Goal: Check status: Check status

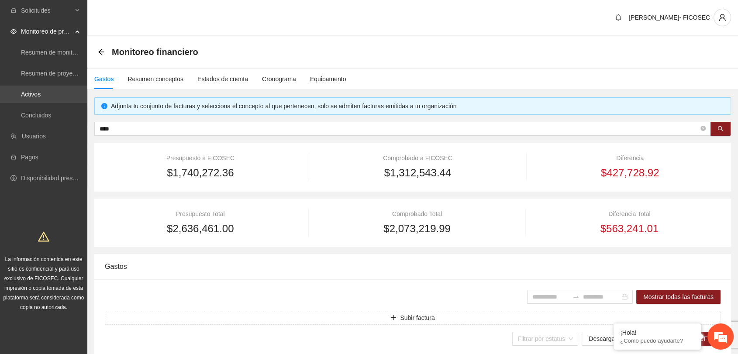
click at [41, 94] on link "Activos" at bounding box center [31, 94] width 20 height 7
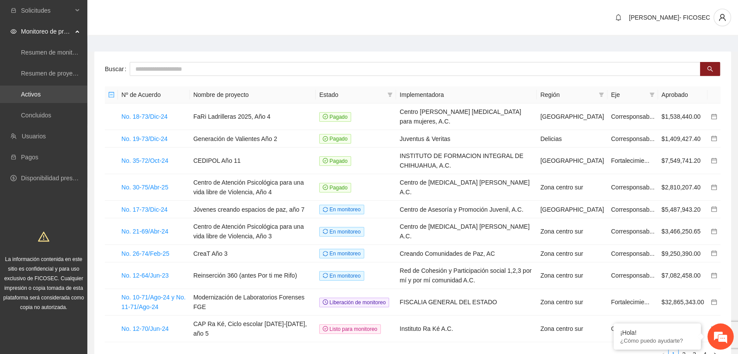
click at [41, 97] on link "Activos" at bounding box center [31, 94] width 20 height 7
click at [142, 73] on input "text" at bounding box center [415, 69] width 571 height 14
type input "*"
type input "**********"
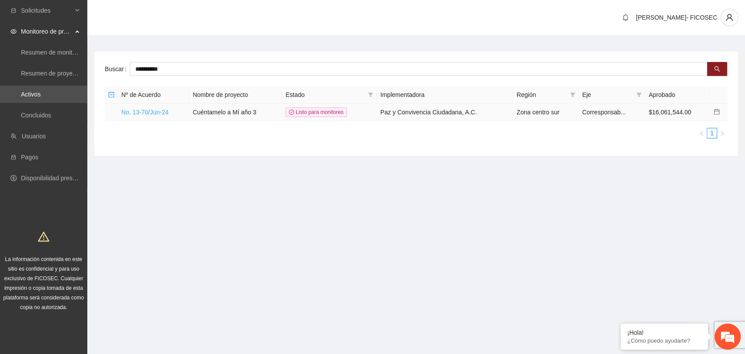
click at [155, 113] on link "No. 13-70/Jun-24" at bounding box center [144, 112] width 47 height 7
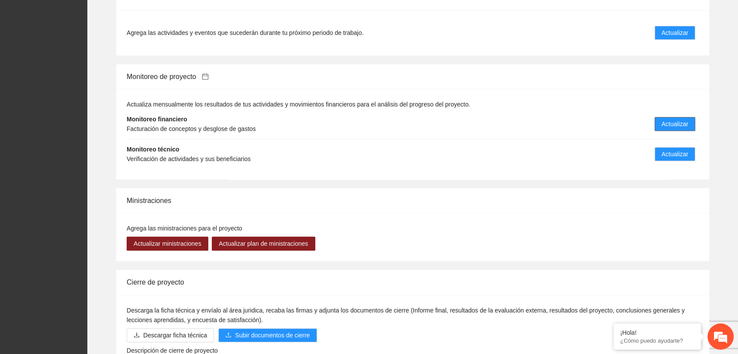
scroll to position [838, 0]
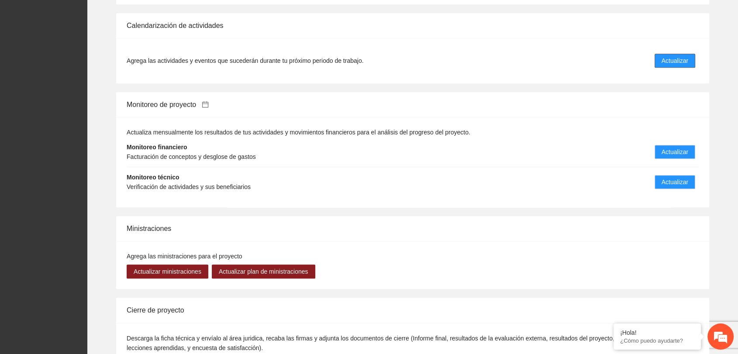
click at [684, 56] on span "Actualizar" at bounding box center [674, 61] width 27 height 10
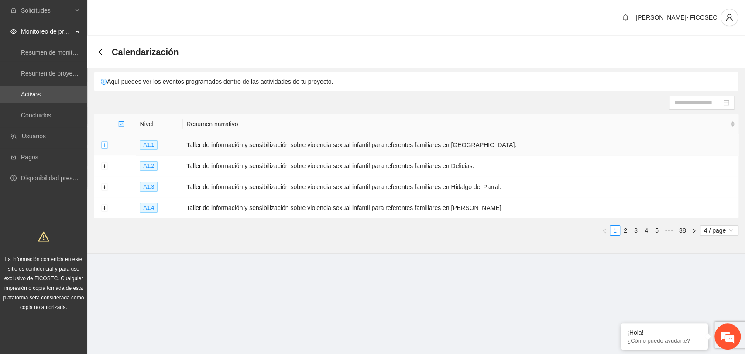
click at [104, 146] on button "Expand row" at bounding box center [104, 145] width 7 height 7
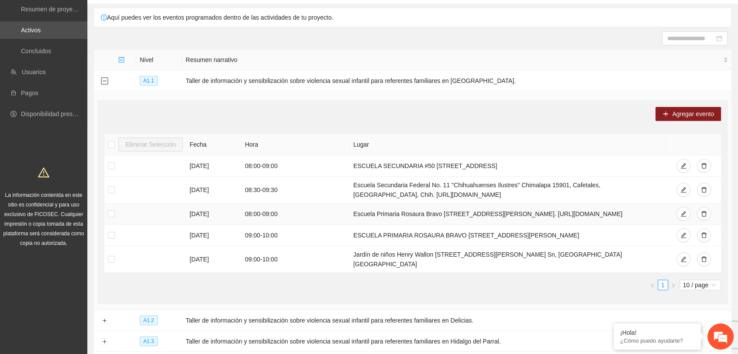
scroll to position [59, 0]
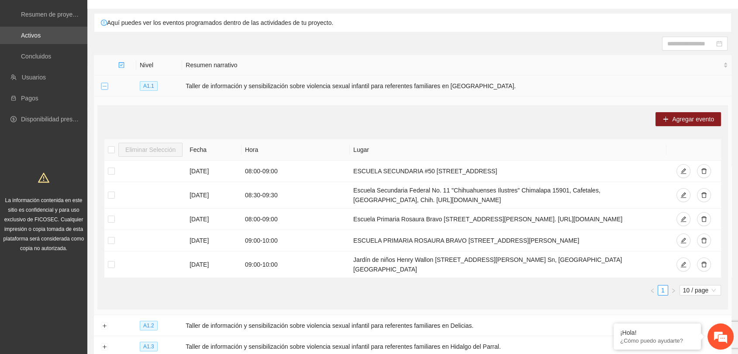
click at [103, 84] on button "Collapse row" at bounding box center [104, 86] width 7 height 7
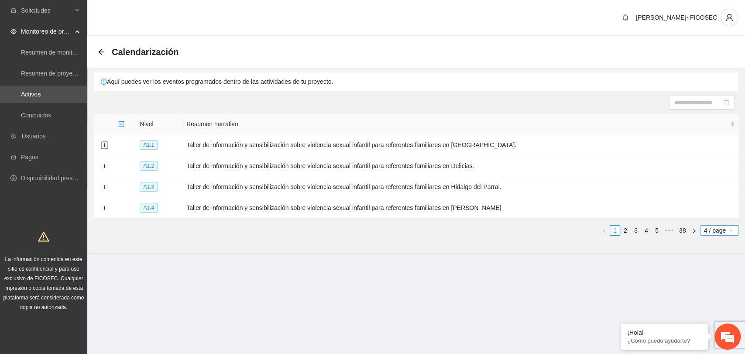
click at [713, 227] on span "4 / page" at bounding box center [719, 231] width 31 height 10
click at [714, 299] on div "100 / page" at bounding box center [720, 302] width 29 height 10
drag, startPoint x: 706, startPoint y: 227, endPoint x: 710, endPoint y: 232, distance: 6.8
click at [706, 227] on span "4 / page" at bounding box center [719, 231] width 31 height 10
click at [713, 297] on div "100 / page" at bounding box center [720, 302] width 29 height 10
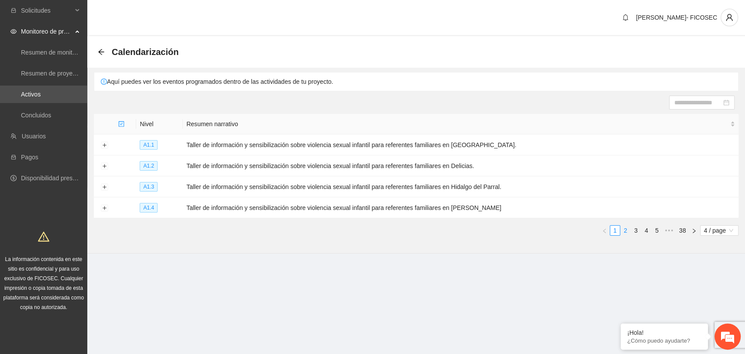
click at [622, 229] on link "2" at bounding box center [626, 231] width 10 height 10
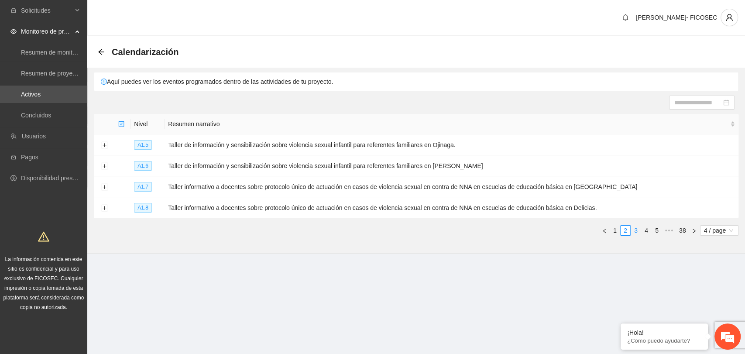
click at [635, 230] on link "3" at bounding box center [636, 231] width 10 height 10
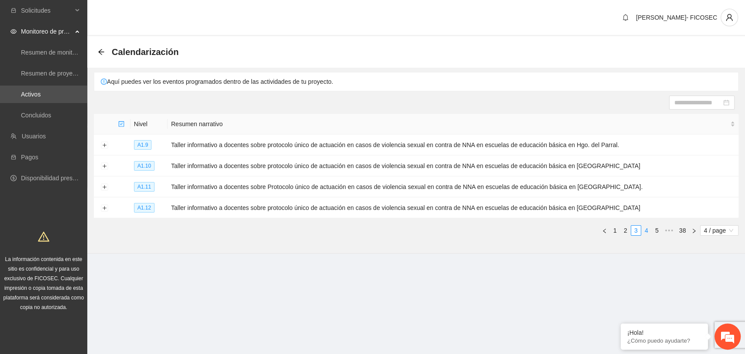
click at [648, 230] on link "4" at bounding box center [647, 231] width 10 height 10
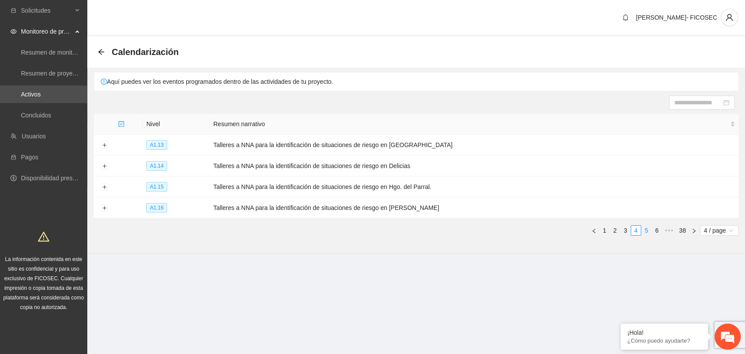
click at [647, 226] on link "5" at bounding box center [647, 231] width 10 height 10
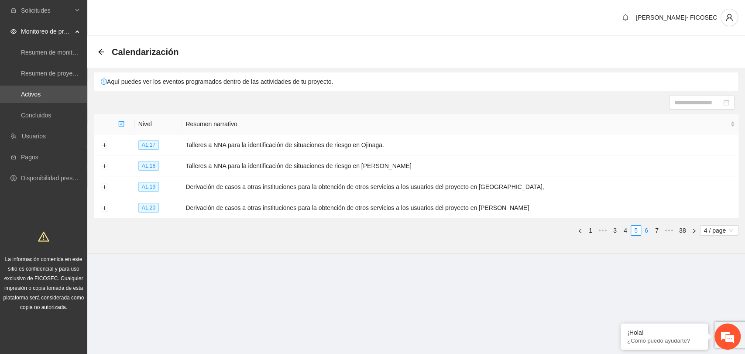
click at [646, 230] on link "6" at bounding box center [647, 231] width 10 height 10
click at [645, 227] on link "7" at bounding box center [647, 231] width 10 height 10
click at [649, 228] on link "8" at bounding box center [647, 231] width 10 height 10
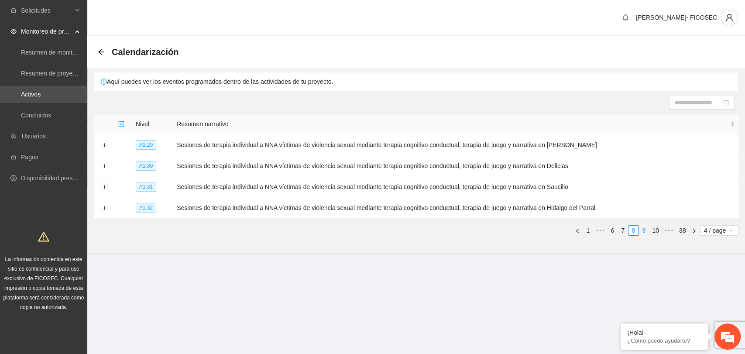
click at [645, 229] on link "9" at bounding box center [644, 231] width 10 height 10
click at [103, 167] on button "Expand row" at bounding box center [104, 166] width 7 height 7
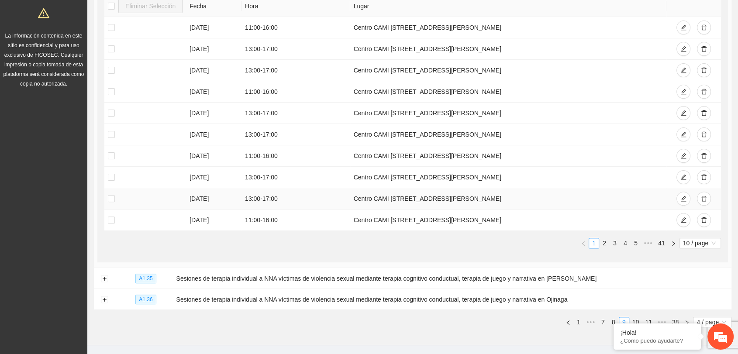
scroll to position [247, 0]
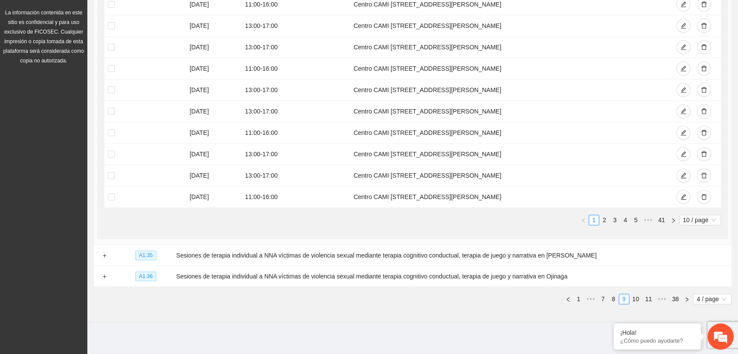
click at [307, 312] on section "Calendarización Aquí puedes ver los eventos programados dentro de las actividad…" at bounding box center [412, 56] width 651 height 533
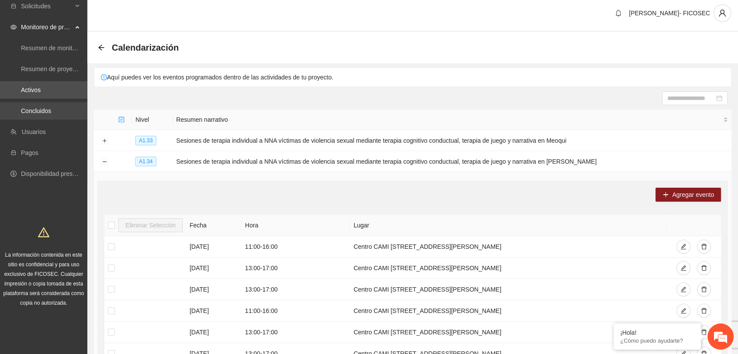
scroll to position [4, 0]
click at [41, 87] on link "Activos" at bounding box center [31, 90] width 20 height 7
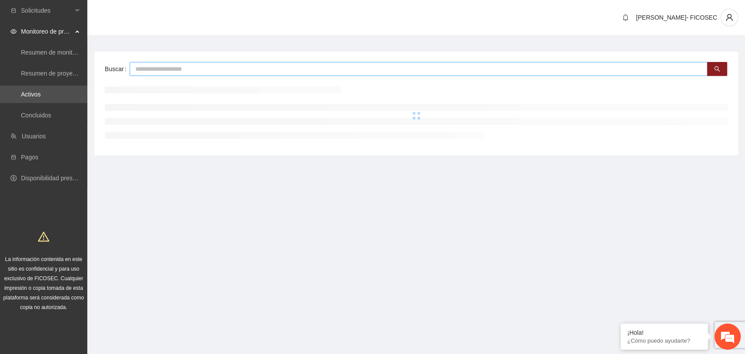
click at [250, 69] on input "text" at bounding box center [419, 69] width 578 height 14
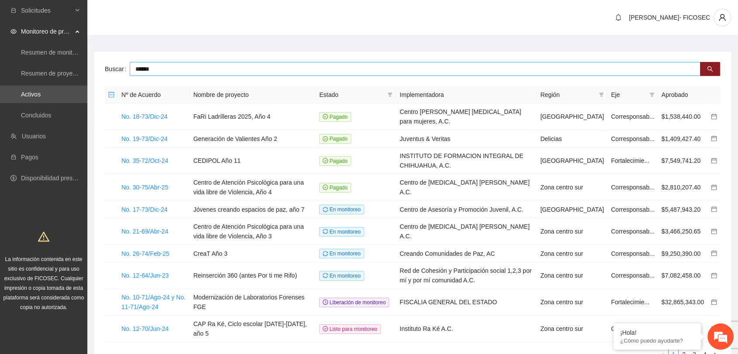
type input "******"
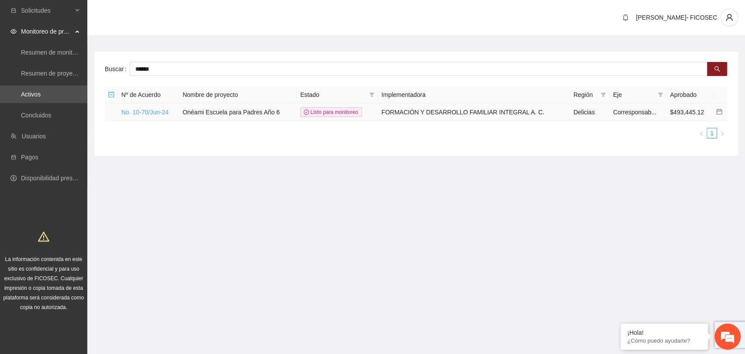
click at [162, 111] on link "No. 10-70/Jun-24" at bounding box center [144, 112] width 47 height 7
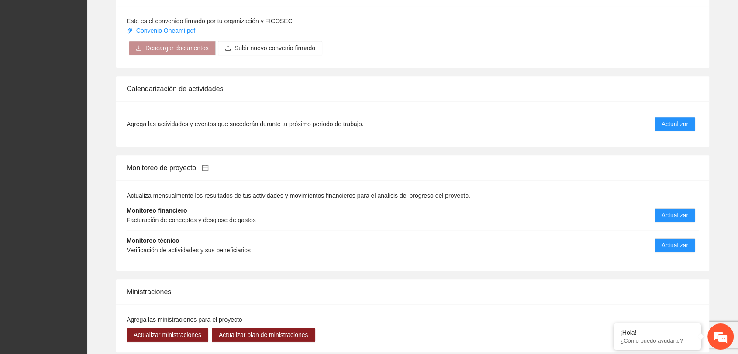
scroll to position [873, 0]
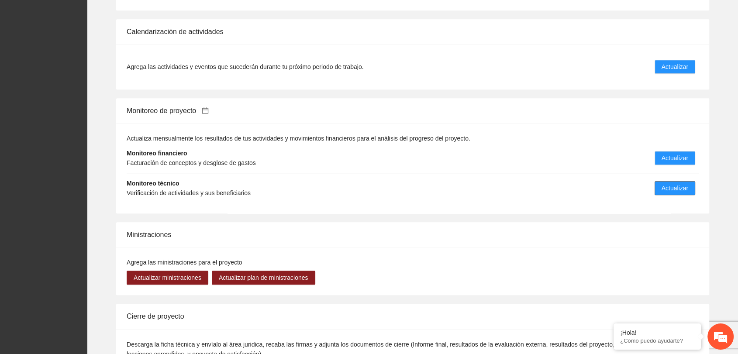
click at [681, 183] on span "Actualizar" at bounding box center [674, 188] width 27 height 10
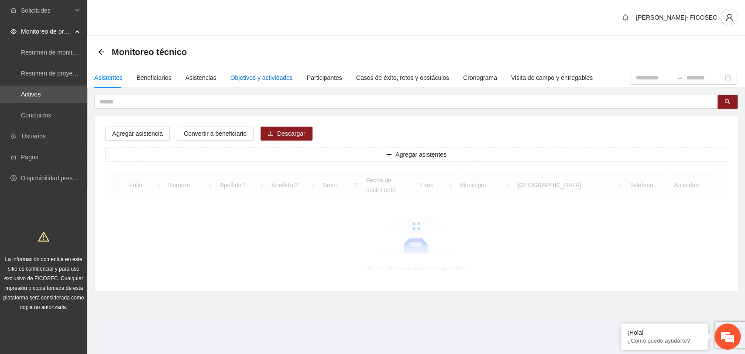
click at [238, 76] on div "Objetivos y actividades" at bounding box center [262, 78] width 62 height 10
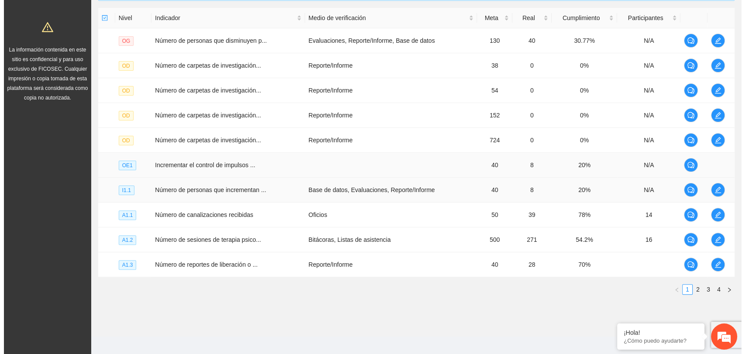
scroll to position [216, 0]
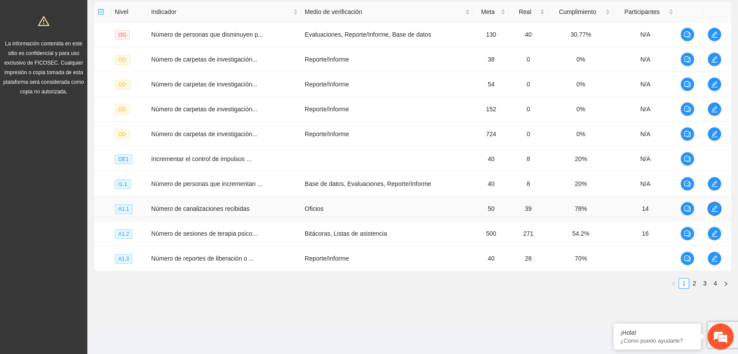
click at [713, 210] on icon "edit" at bounding box center [714, 208] width 7 height 7
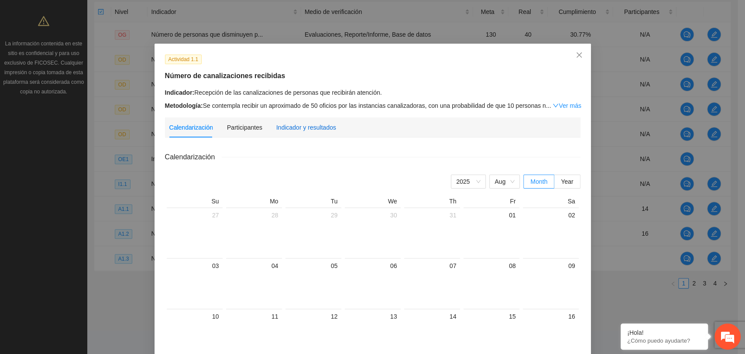
click at [298, 123] on div "Indicador y resultados" at bounding box center [306, 128] width 60 height 10
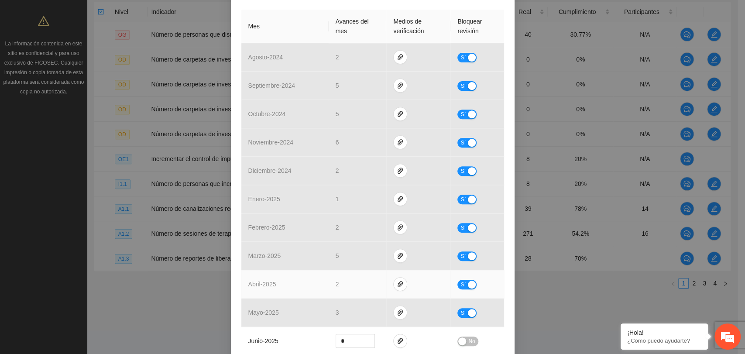
scroll to position [194, 0]
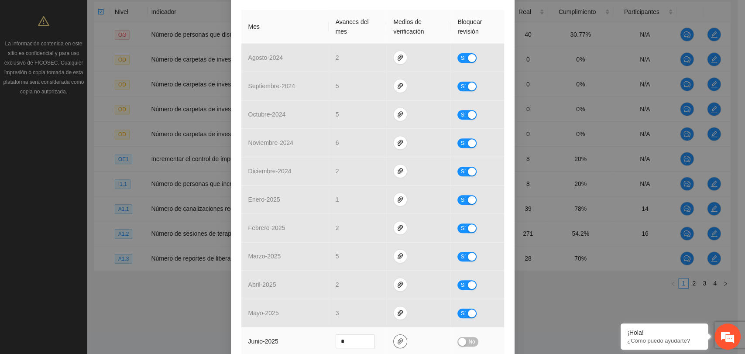
click at [397, 341] on icon "paper-clip" at bounding box center [400, 341] width 7 height 7
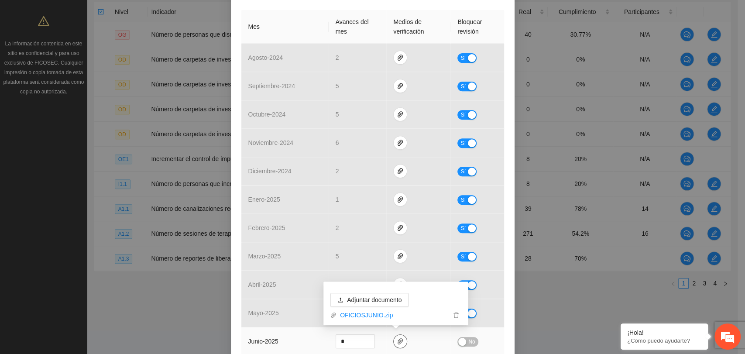
click at [397, 341] on icon "paper-clip" at bounding box center [400, 341] width 7 height 7
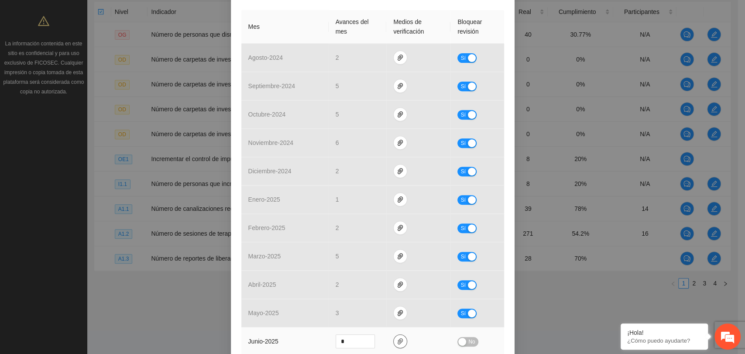
drag, startPoint x: 396, startPoint y: 343, endPoint x: 376, endPoint y: 330, distance: 23.3
click at [397, 342] on icon "paper-clip" at bounding box center [400, 341] width 7 height 7
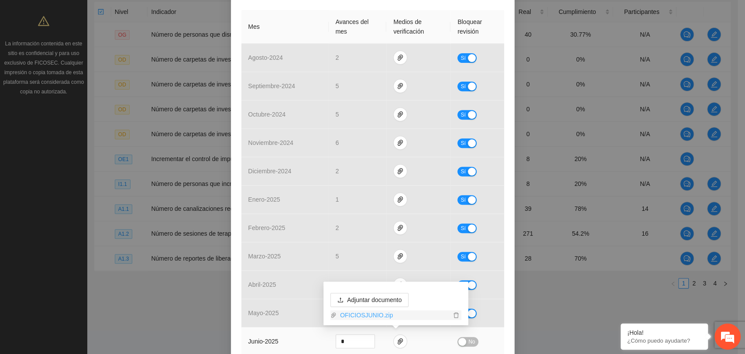
click at [351, 317] on link "OFICIOSJUNIO.zip" at bounding box center [394, 315] width 114 height 10
click at [287, 331] on td "junio - 2025" at bounding box center [284, 341] width 87 height 28
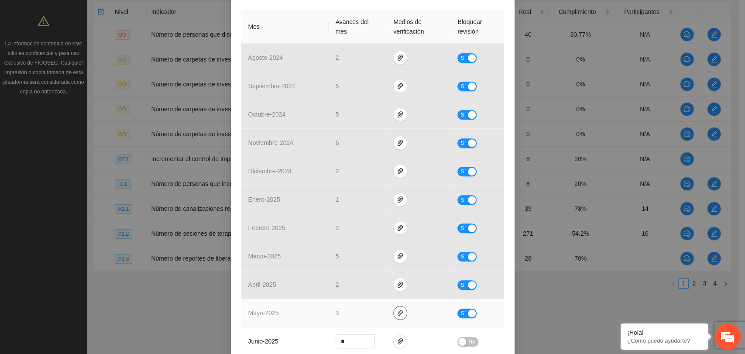
click at [394, 310] on span "paper-clip" at bounding box center [400, 313] width 13 height 7
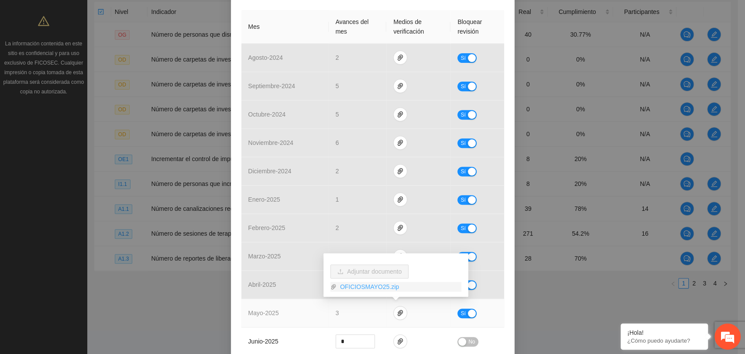
click at [375, 284] on link "OFICIOSMAYO25.zip" at bounding box center [399, 287] width 125 height 10
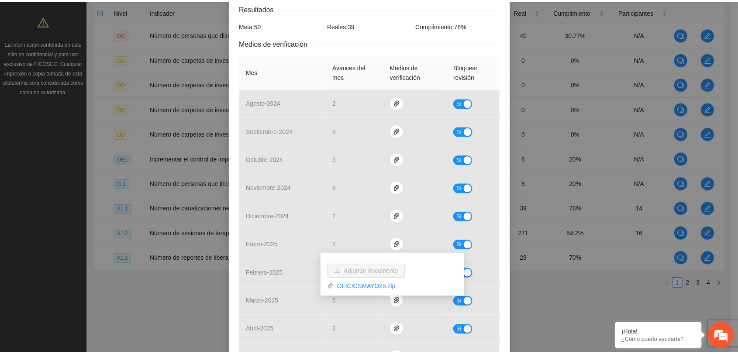
scroll to position [48, 0]
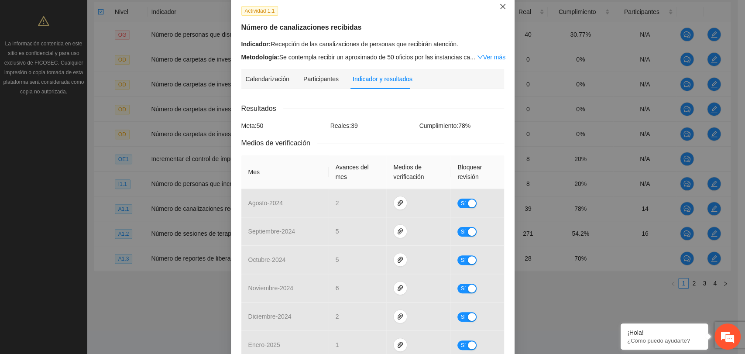
click at [494, 10] on span "Close" at bounding box center [503, 7] width 24 height 24
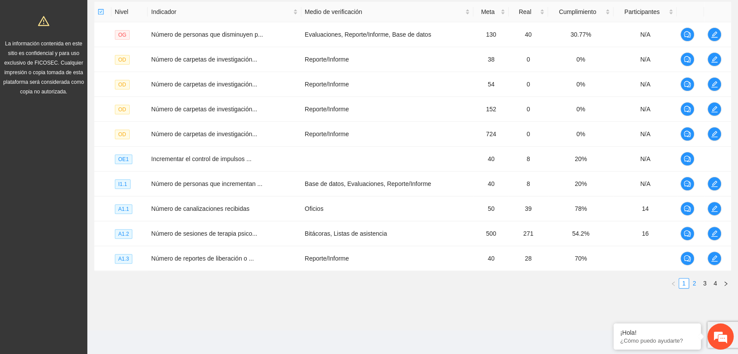
click at [694, 286] on link "2" at bounding box center [694, 284] width 10 height 10
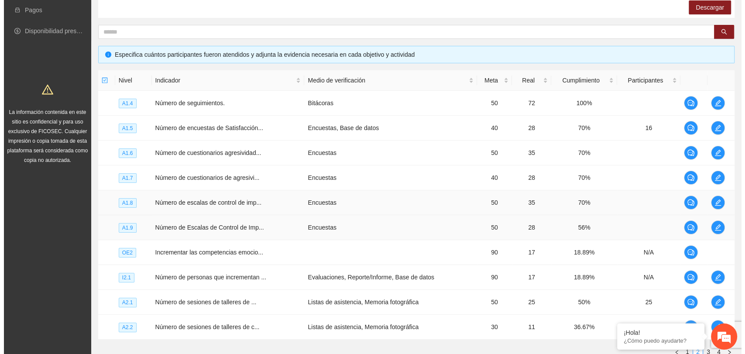
scroll to position [167, 0]
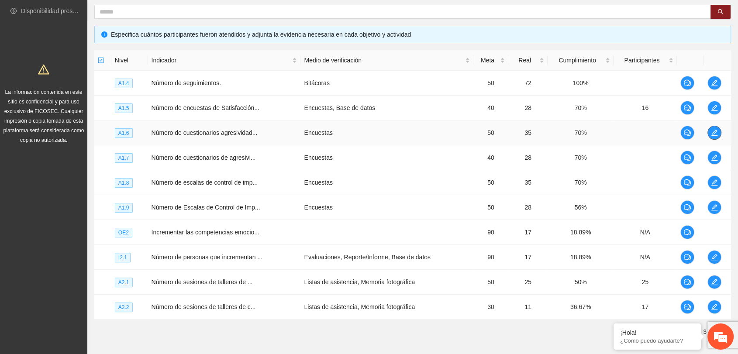
click at [709, 131] on span "edit" at bounding box center [714, 132] width 13 height 7
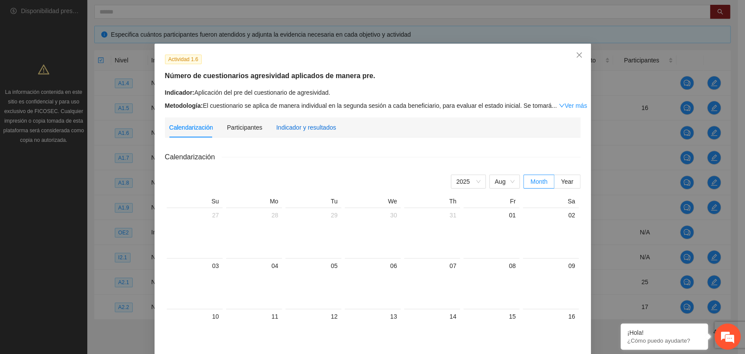
click at [277, 127] on div "Indicador y resultados" at bounding box center [306, 128] width 60 height 10
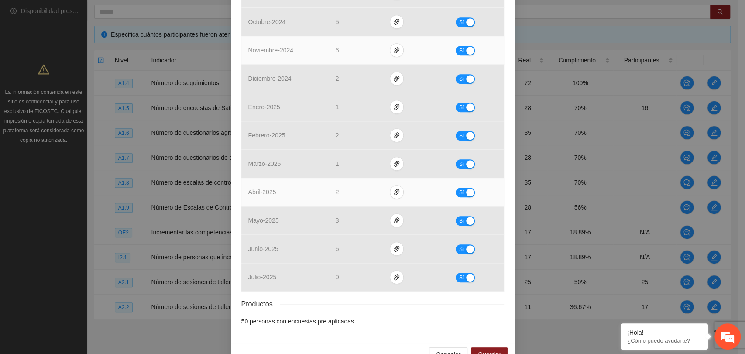
scroll to position [291, 0]
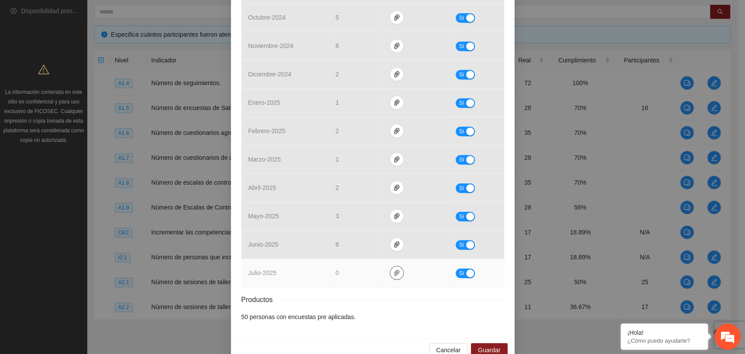
click at [394, 272] on icon "paper-clip" at bounding box center [396, 273] width 5 height 6
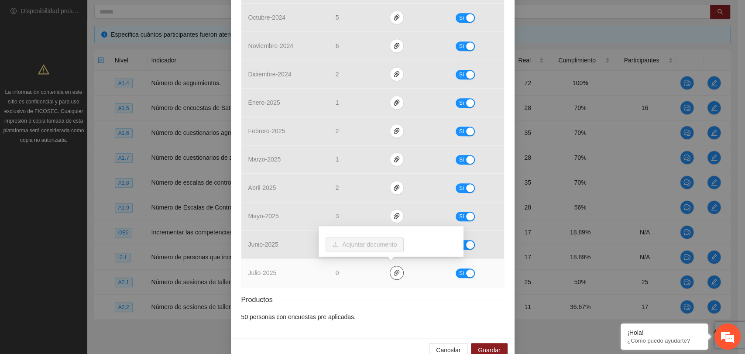
click at [394, 272] on icon "paper-clip" at bounding box center [396, 273] width 5 height 6
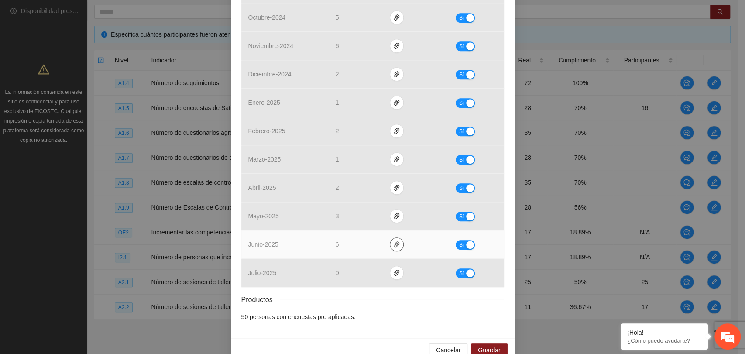
click at [394, 244] on icon "paper-clip" at bounding box center [396, 244] width 5 height 6
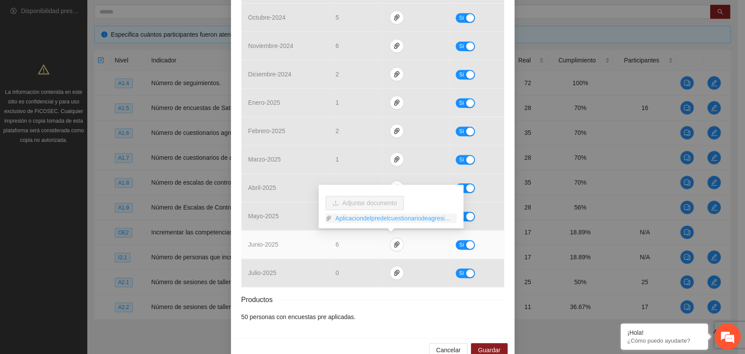
click at [360, 218] on link "Aplicaciondelpredelcuestionariodeagresividad.zip" at bounding box center [394, 219] width 125 height 10
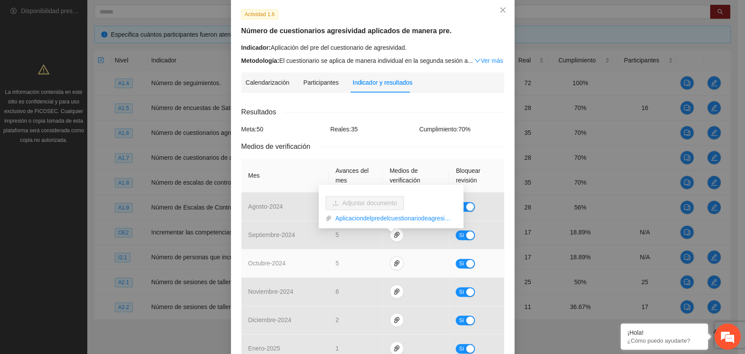
scroll to position [0, 0]
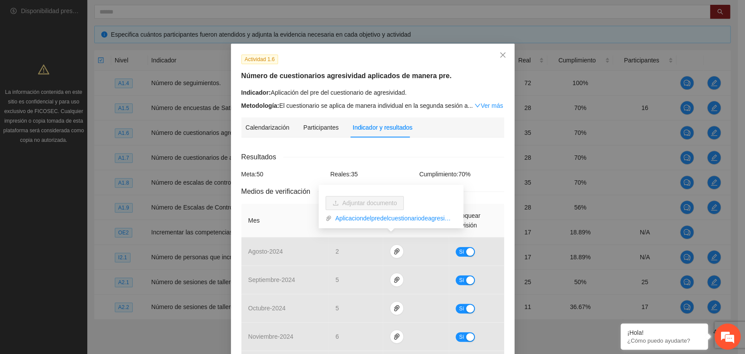
click at [466, 94] on div "Indicador: Aplicación del pre del cuestionario de agresividad." at bounding box center [372, 93] width 263 height 10
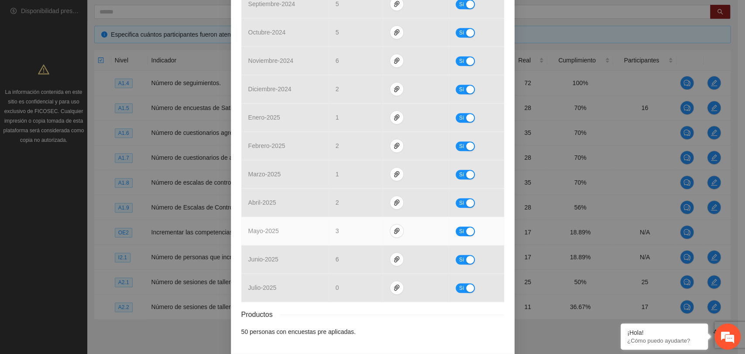
scroll to position [307, 0]
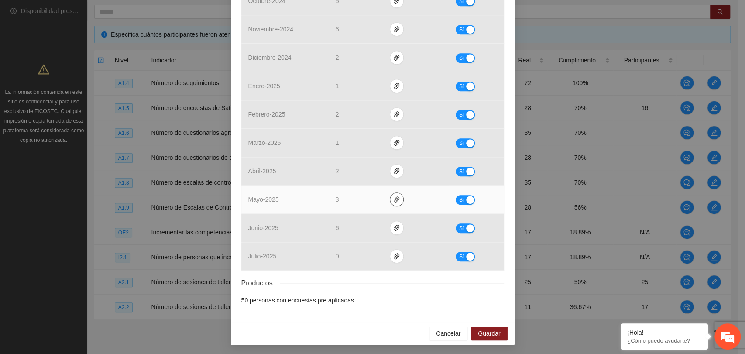
click at [393, 201] on icon "paper-clip" at bounding box center [396, 199] width 7 height 7
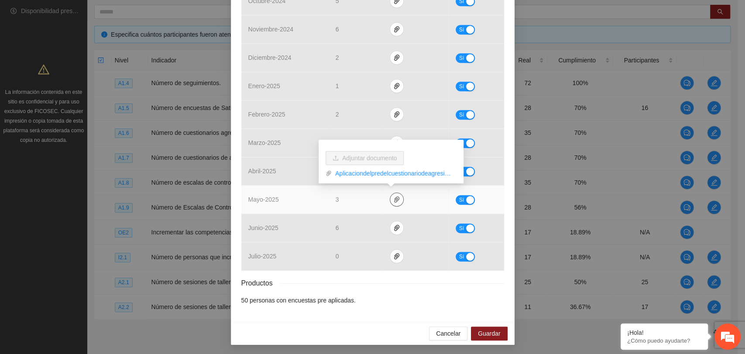
click at [393, 201] on icon "paper-clip" at bounding box center [396, 199] width 7 height 7
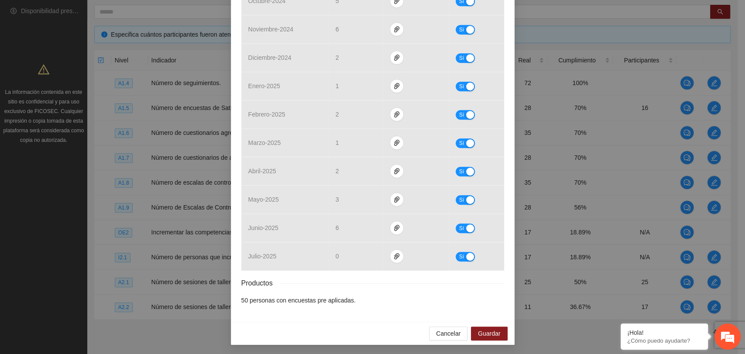
click at [401, 291] on div "Resultados Meta: 50 Reales: 35 Cumplimiento: 70 % Medios de verificación Mes Av…" at bounding box center [372, 74] width 263 height 461
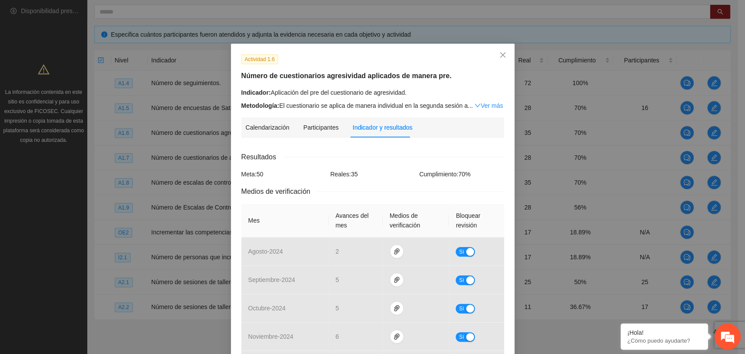
scroll to position [0, 0]
click at [499, 58] on icon "close" at bounding box center [502, 55] width 7 height 7
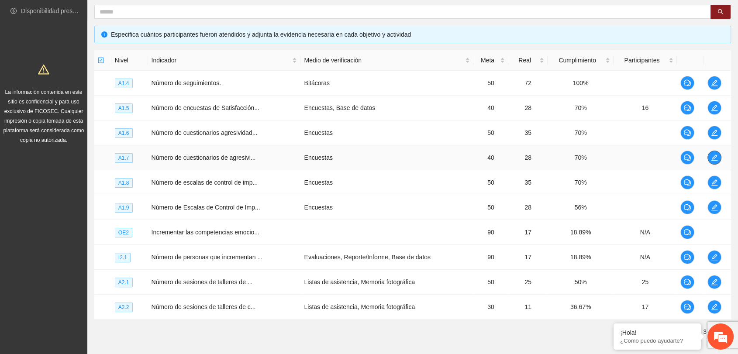
click at [711, 158] on icon "edit" at bounding box center [714, 157] width 7 height 7
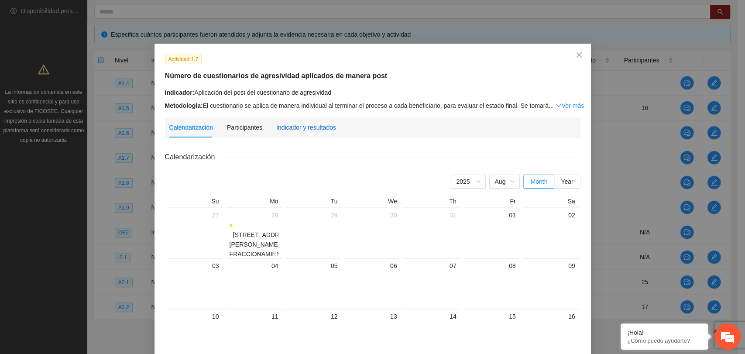
click at [320, 127] on div "Indicador y resultados" at bounding box center [306, 128] width 60 height 10
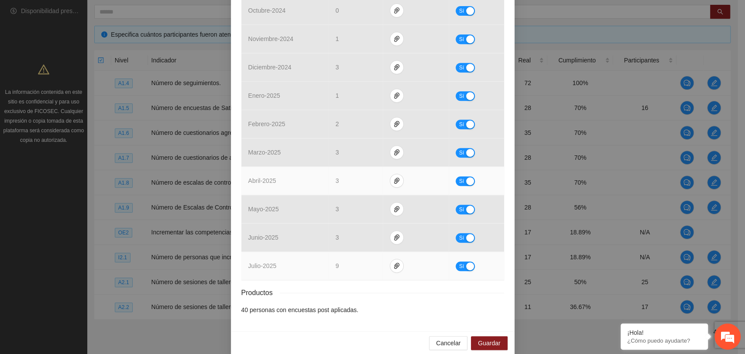
scroll to position [242, 0]
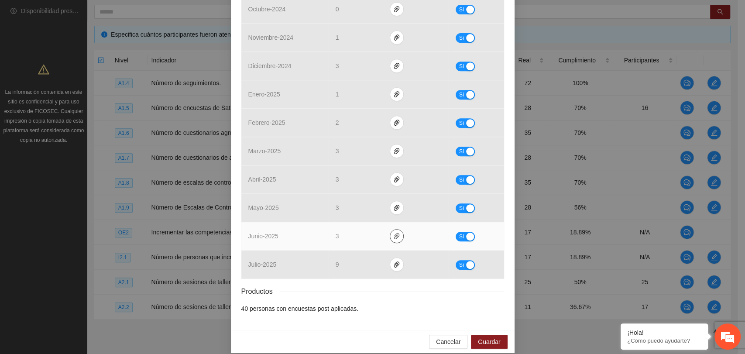
click at [393, 234] on icon "paper-clip" at bounding box center [396, 236] width 7 height 7
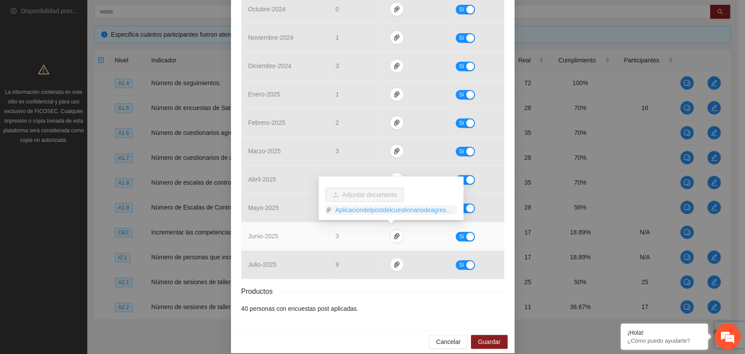
click at [365, 208] on link "Aplicaciondelpostdelcuestionariodeagresividad.zip" at bounding box center [394, 210] width 125 height 10
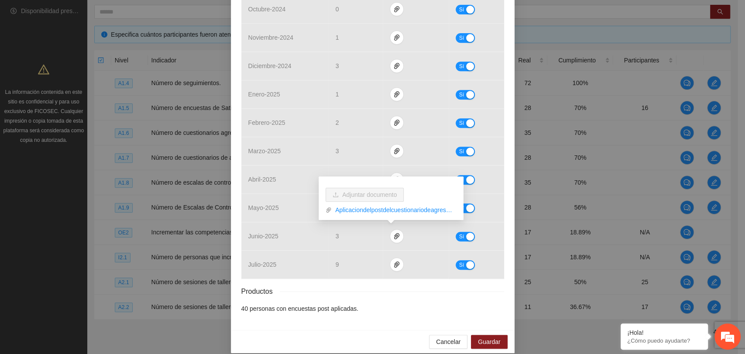
drag, startPoint x: 374, startPoint y: 298, endPoint x: 379, endPoint y: 294, distance: 5.6
click at [374, 298] on div "Resultados Meta: 40 Reales: 28 Cumplimiento: 70 % Medios de verificación Mes Av…" at bounding box center [372, 111] width 263 height 404
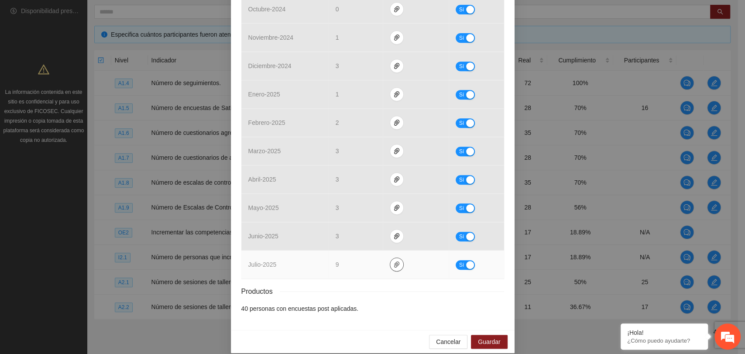
click at [394, 266] on icon "paper-clip" at bounding box center [396, 265] width 5 height 6
click at [390, 259] on button "button" at bounding box center [397, 265] width 14 height 14
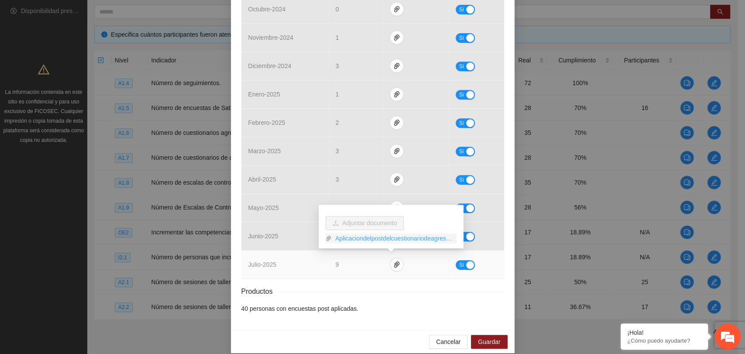
click at [371, 239] on link "Aplicaciondelpostdelcuestionariodeagresividad.zip" at bounding box center [394, 239] width 125 height 10
click at [412, 241] on link "Aplicaciondelpostdelcuestionariodeagresividad.zip" at bounding box center [394, 239] width 125 height 10
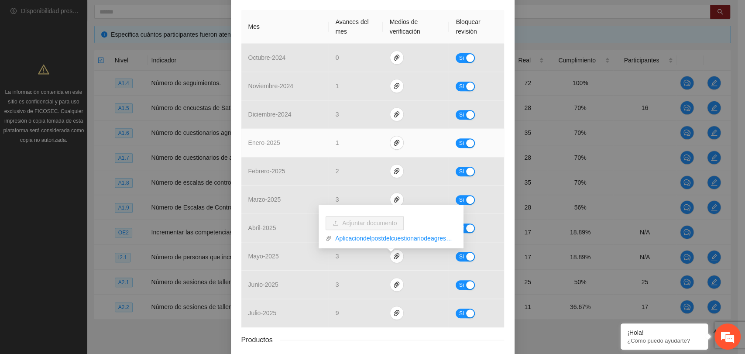
scroll to position [0, 0]
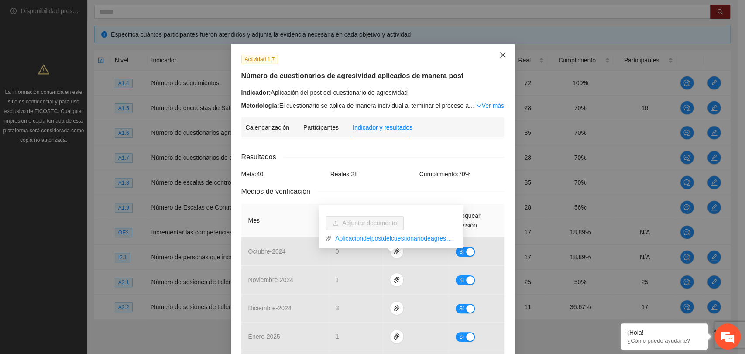
click at [496, 52] on span "Close" at bounding box center [503, 56] width 24 height 24
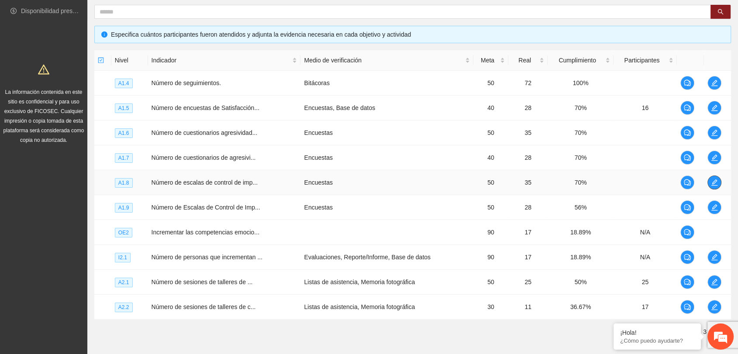
click at [713, 182] on icon "edit" at bounding box center [714, 182] width 7 height 7
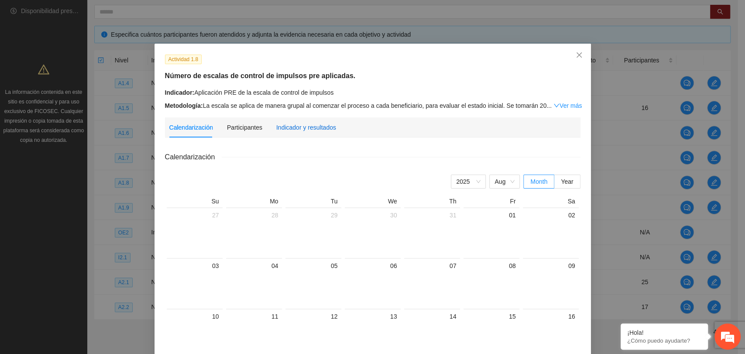
click at [292, 127] on div "Indicador y resultados" at bounding box center [306, 128] width 60 height 10
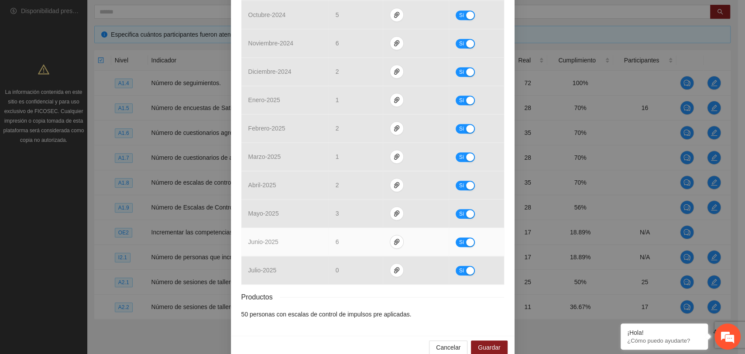
scroll to position [307, 0]
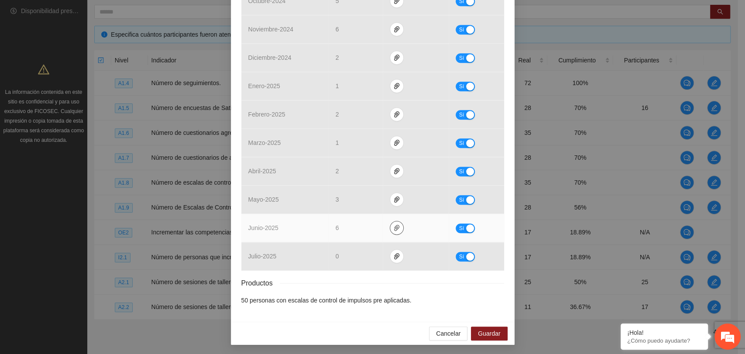
drag, startPoint x: 389, startPoint y: 228, endPoint x: 381, endPoint y: 224, distance: 8.8
click at [393, 227] on icon "paper-clip" at bounding box center [396, 227] width 7 height 7
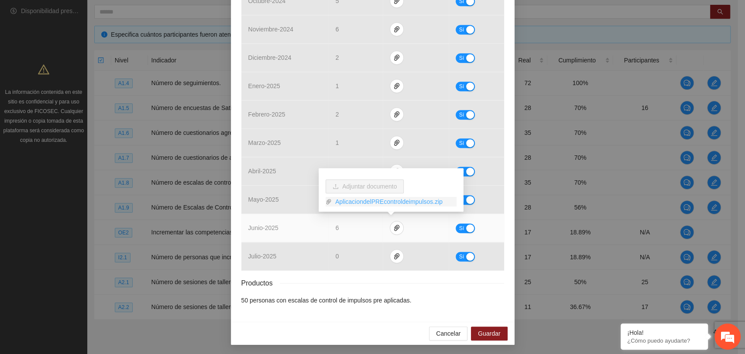
click at [351, 203] on link "AplicaciondelPREcontroldeimpulsos.zip" at bounding box center [394, 202] width 125 height 10
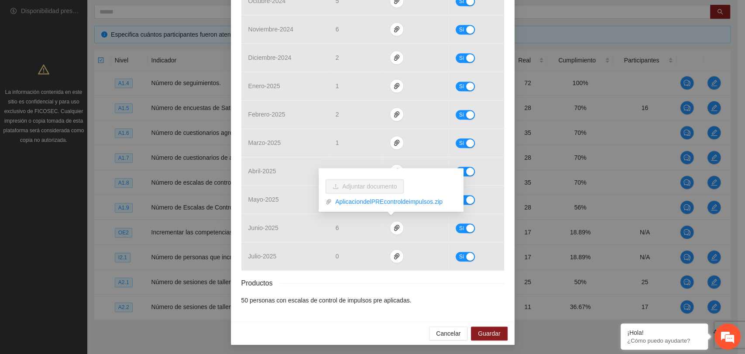
click at [447, 276] on div "Resultados Meta: 50 Reales: 35 Cumplimiento: 70 % Medios de verificación Mes Av…" at bounding box center [372, 74] width 263 height 461
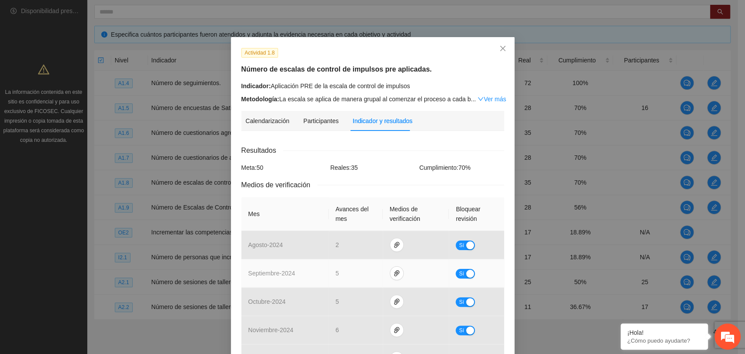
scroll to position [0, 0]
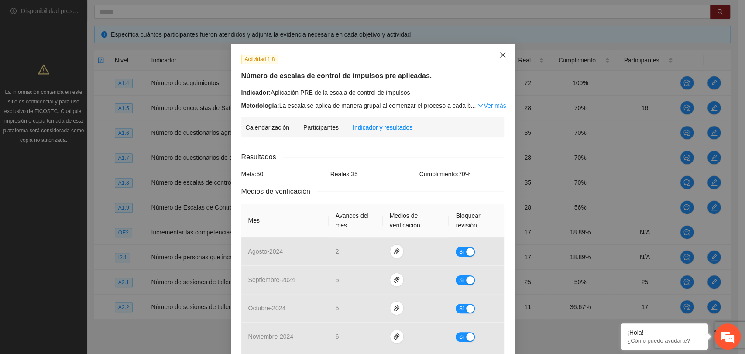
drag, startPoint x: 499, startPoint y: 48, endPoint x: 492, endPoint y: 51, distance: 8.6
click at [496, 48] on span "Close" at bounding box center [503, 56] width 24 height 24
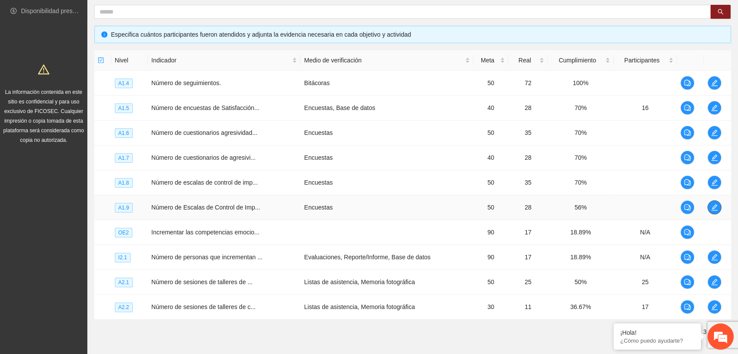
click at [717, 204] on span "edit" at bounding box center [714, 207] width 13 height 7
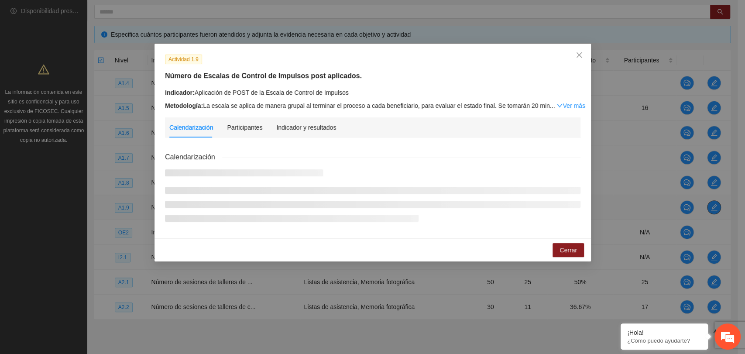
click at [716, 203] on div "Actividad 1.9 Número de Escalas de Control de Impulsos post aplicados. Indicado…" at bounding box center [372, 177] width 745 height 354
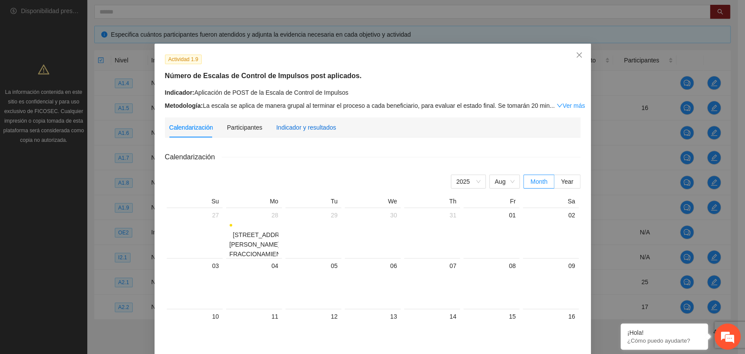
click at [301, 126] on div "Indicador y resultados" at bounding box center [306, 128] width 60 height 10
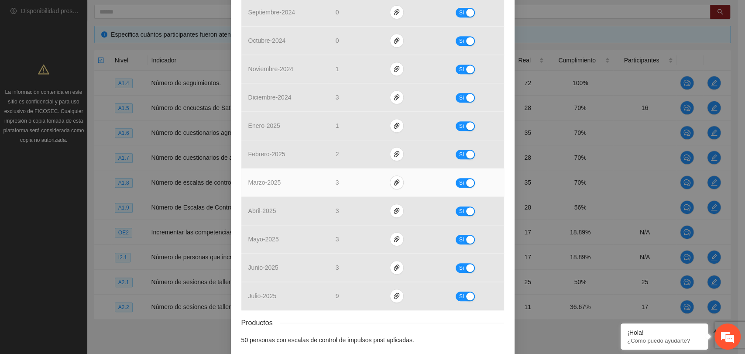
scroll to position [291, 0]
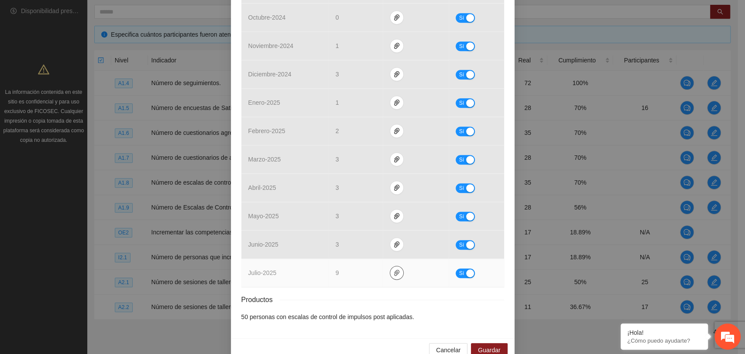
click at [394, 271] on icon "paper-clip" at bounding box center [396, 273] width 5 height 6
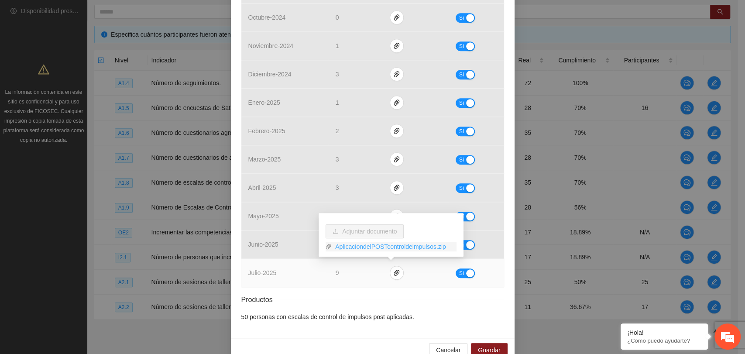
click at [356, 247] on link "AplicaciondelPOSTcontroldeimpulsos.zip" at bounding box center [394, 247] width 125 height 10
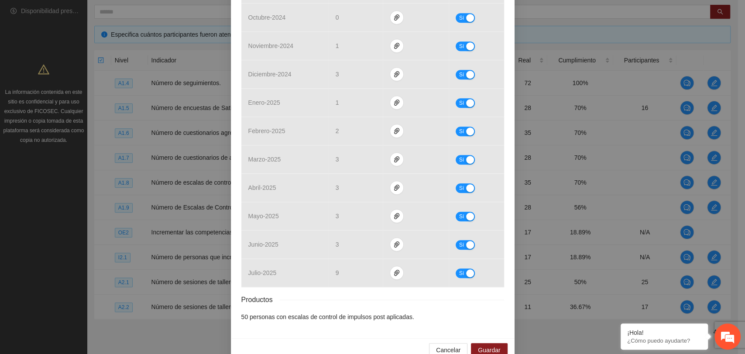
click at [407, 294] on div "Productos" at bounding box center [372, 299] width 263 height 11
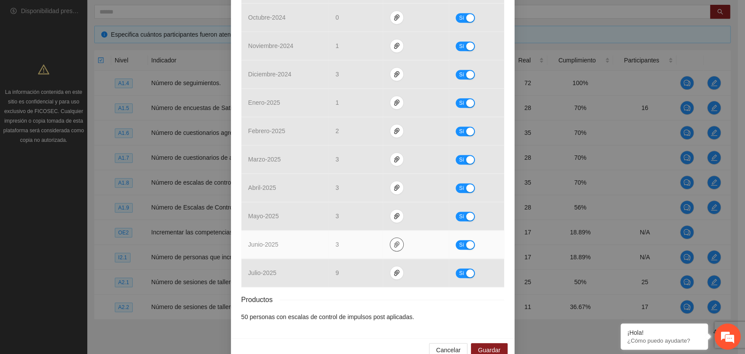
click at [393, 241] on icon "paper-clip" at bounding box center [396, 244] width 7 height 7
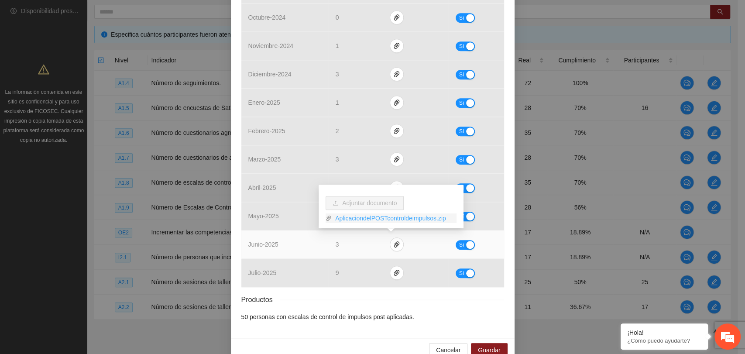
click at [402, 221] on link "AplicaciondelPOSTcontroldeimpulsos.zip" at bounding box center [394, 219] width 125 height 10
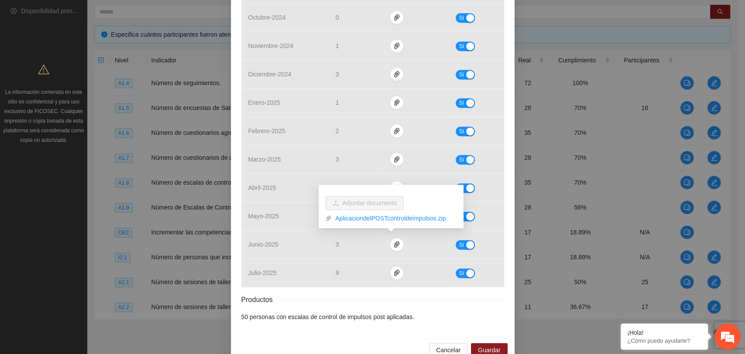
click at [366, 298] on div "Productos" at bounding box center [372, 299] width 263 height 11
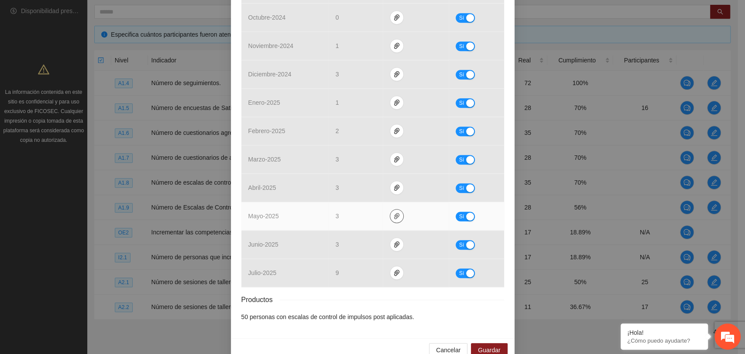
click at [395, 216] on icon "paper-clip" at bounding box center [396, 216] width 7 height 7
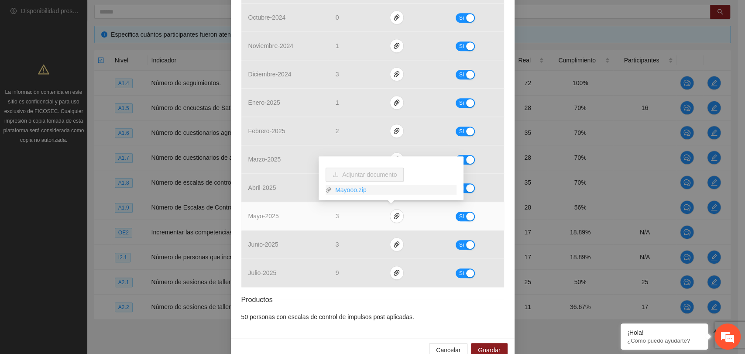
click at [339, 193] on link "Mayooo.zip" at bounding box center [394, 190] width 125 height 10
click at [391, 210] on button "button" at bounding box center [397, 216] width 14 height 14
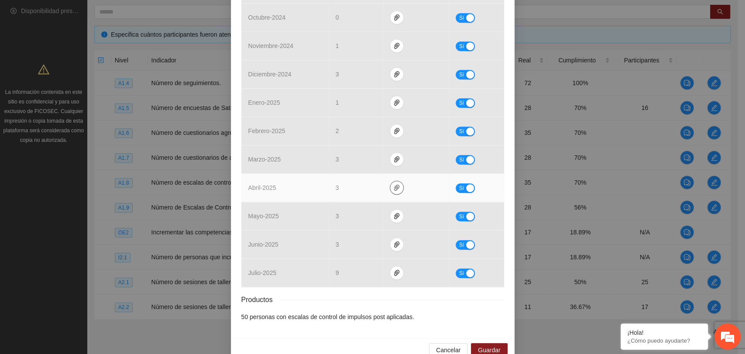
click at [391, 181] on button "button" at bounding box center [397, 188] width 14 height 14
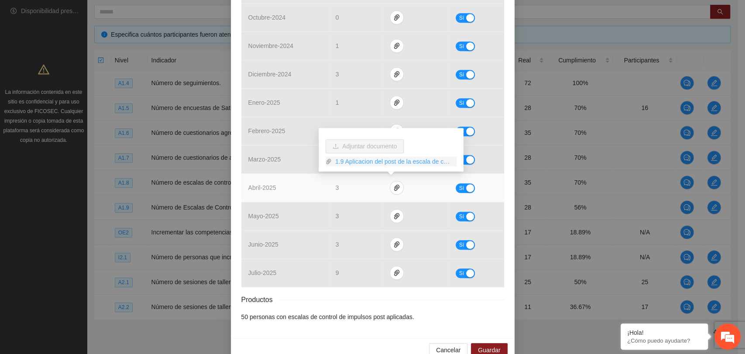
click at [375, 160] on link "1.9 Aplicacion del post de la escala de control de impulsos.zip" at bounding box center [394, 162] width 125 height 10
click at [380, 160] on link "1.9 Aplicacion del post de la escala de control de impulsos.zip" at bounding box center [394, 162] width 125 height 10
click at [386, 163] on link "1.9 Aplicacion del post de la escala de control de impulsos.zip" at bounding box center [394, 162] width 125 height 10
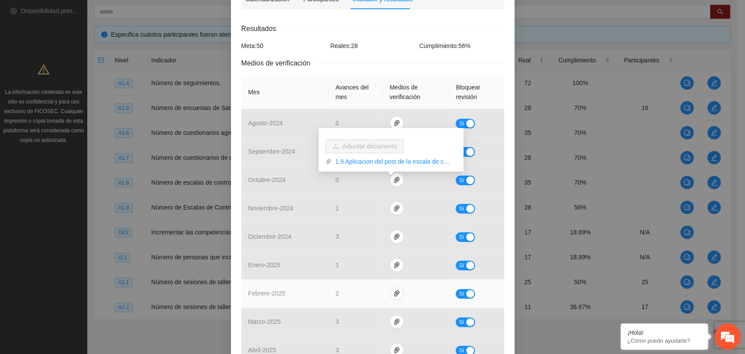
scroll to position [0, 0]
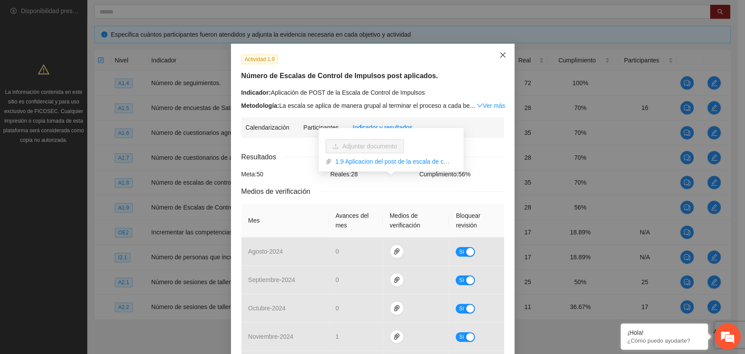
click at [495, 57] on span "Close" at bounding box center [503, 56] width 24 height 24
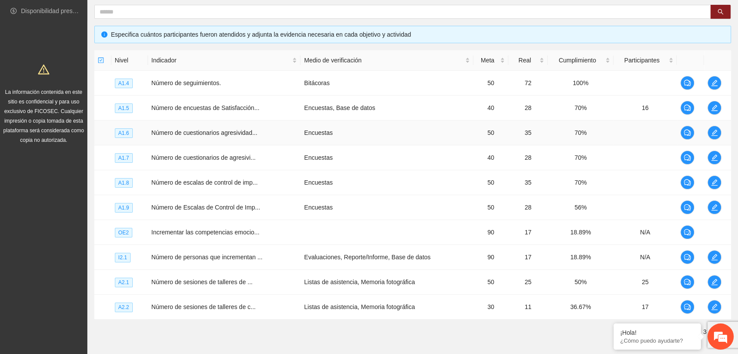
click at [723, 134] on td at bounding box center [717, 133] width 27 height 25
click at [715, 134] on icon "edit" at bounding box center [714, 132] width 7 height 7
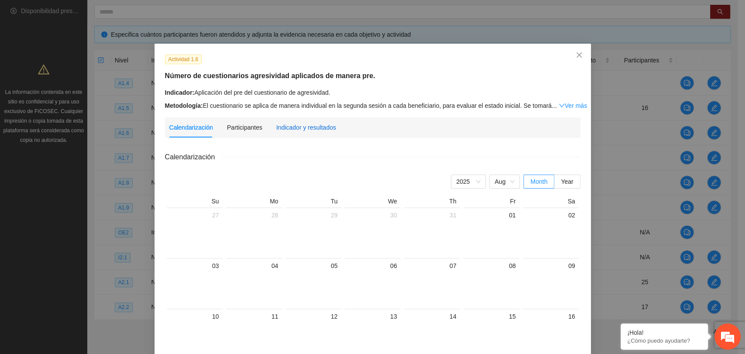
click at [312, 130] on div "Indicador y resultados" at bounding box center [306, 128] width 60 height 10
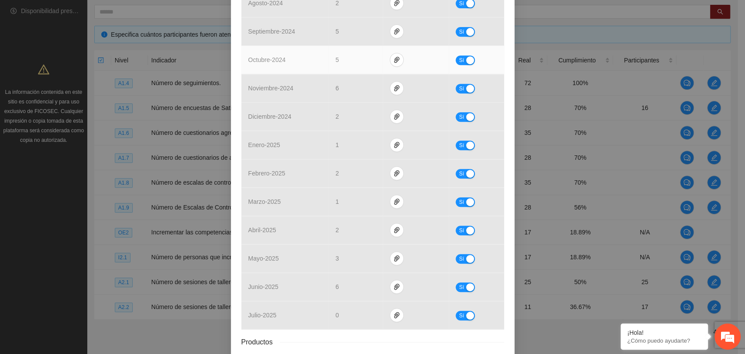
scroll to position [307, 0]
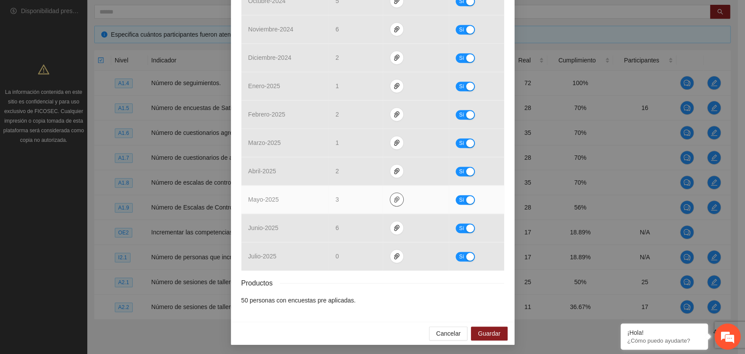
click at [393, 196] on icon "paper-clip" at bounding box center [396, 199] width 7 height 7
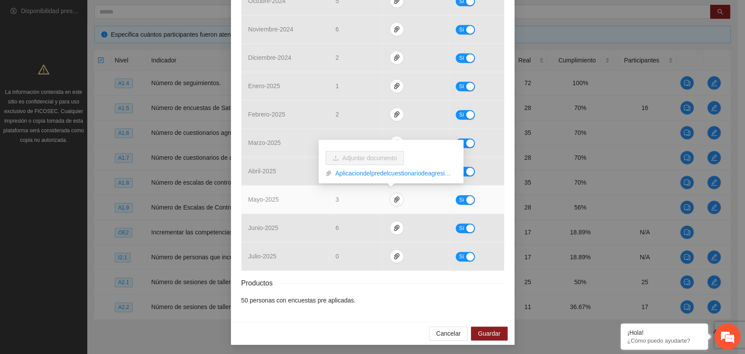
click at [347, 168] on div "Aplicaciondelpredelcuestionariodeagresividad.zip" at bounding box center [391, 171] width 131 height 13
click at [353, 172] on link "Aplicaciondelpredelcuestionariodeagresividad.zip" at bounding box center [394, 174] width 125 height 10
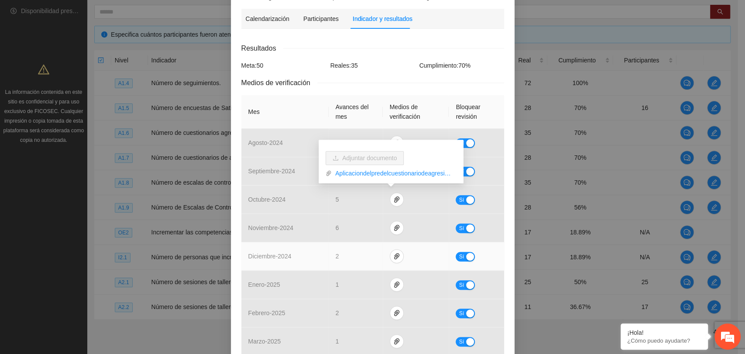
scroll to position [0, 0]
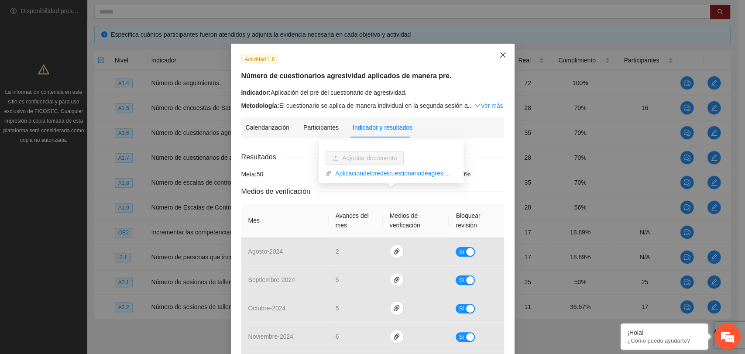
click at [495, 53] on span "Close" at bounding box center [503, 56] width 24 height 24
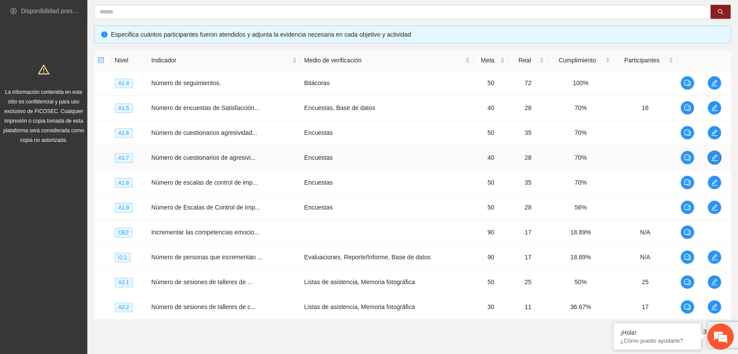
click at [714, 157] on icon "edit" at bounding box center [714, 158] width 6 height 6
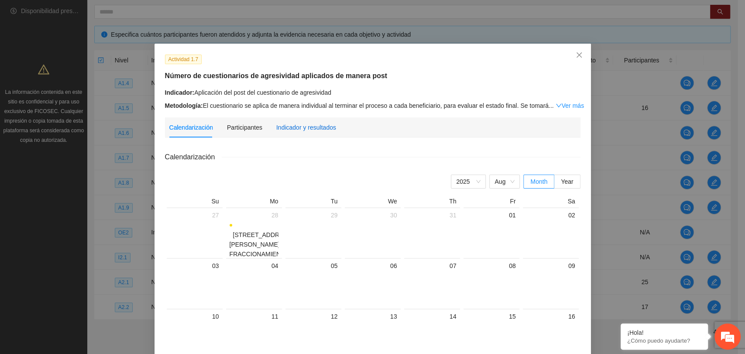
click at [287, 129] on div "Indicador y resultados" at bounding box center [306, 128] width 60 height 10
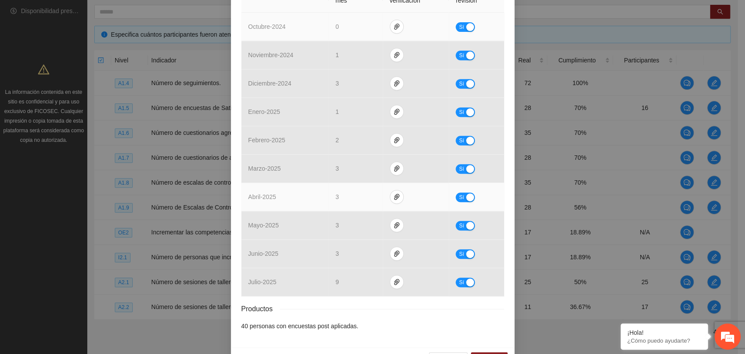
scroll to position [251, 0]
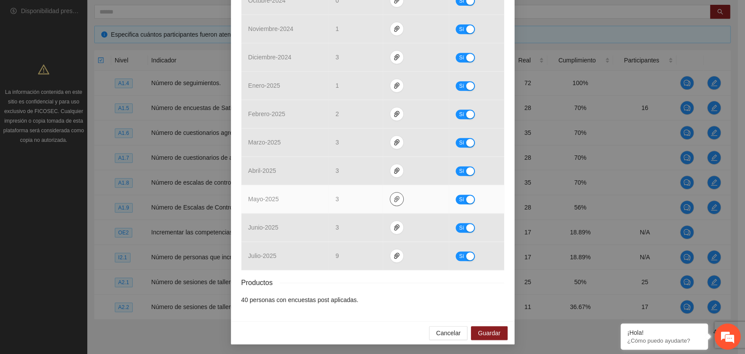
click at [394, 197] on icon "paper-clip" at bounding box center [396, 199] width 5 height 6
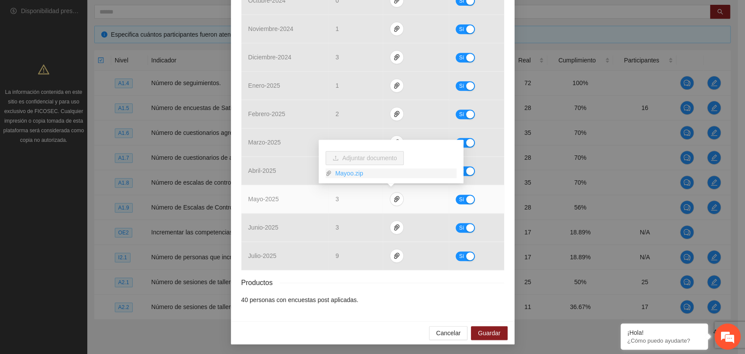
click at [351, 169] on link "Mayoo.zip" at bounding box center [394, 174] width 125 height 10
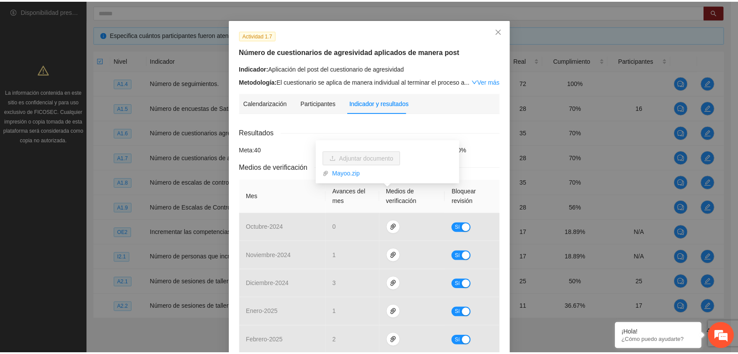
scroll to position [0, 0]
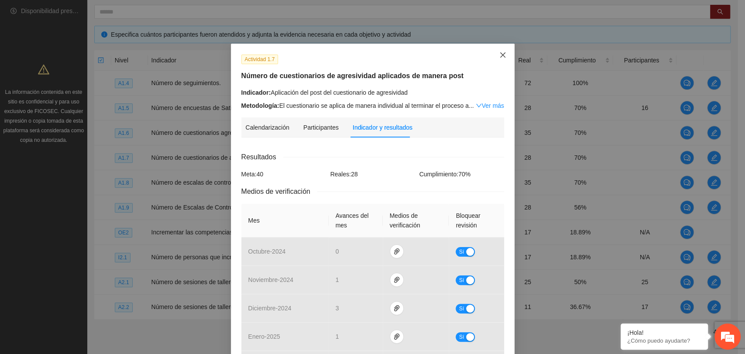
click at [495, 58] on span "Close" at bounding box center [503, 56] width 24 height 24
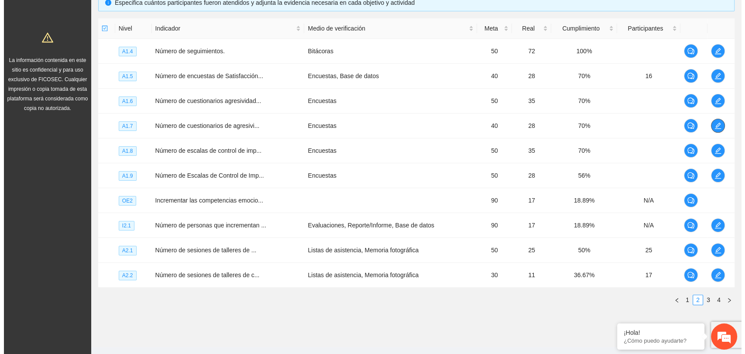
scroll to position [216, 0]
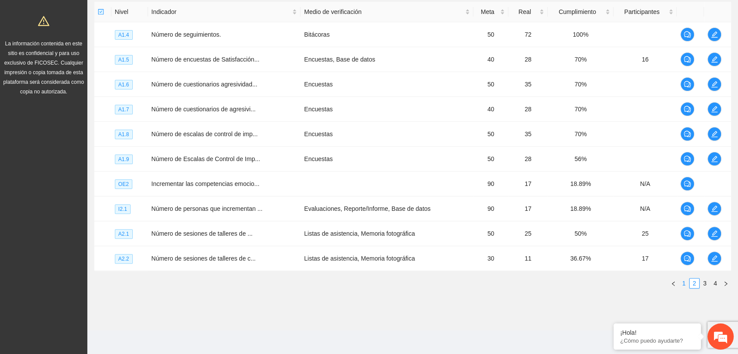
drag, startPoint x: 685, startPoint y: 282, endPoint x: 678, endPoint y: 277, distance: 8.5
click at [685, 282] on link "1" at bounding box center [684, 284] width 10 height 10
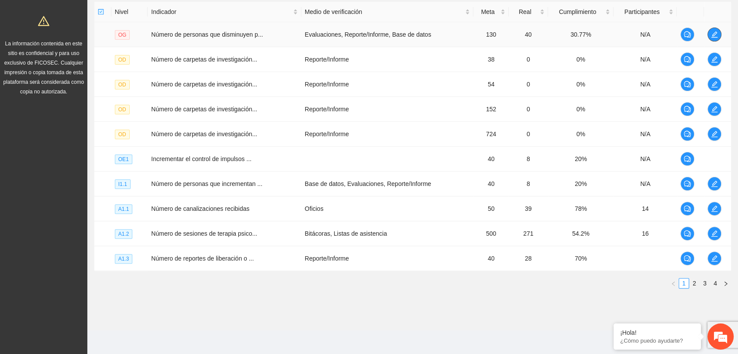
click at [716, 31] on icon "edit" at bounding box center [714, 34] width 7 height 7
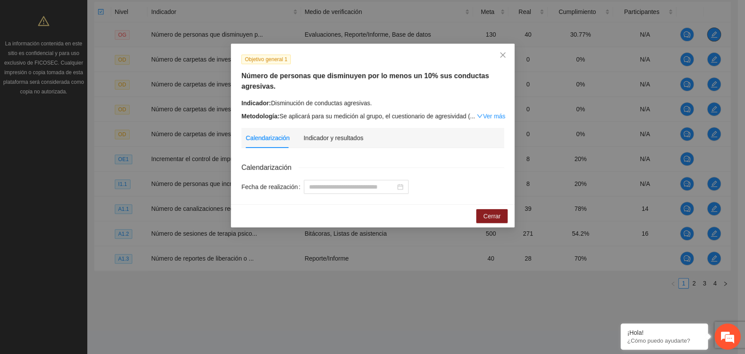
click at [716, 30] on div "Objetivo general 1 Número de personas que disminuyen por lo menos un 10% sus co…" at bounding box center [372, 177] width 745 height 354
click at [335, 137] on div "Indicador y resultados" at bounding box center [333, 138] width 60 height 10
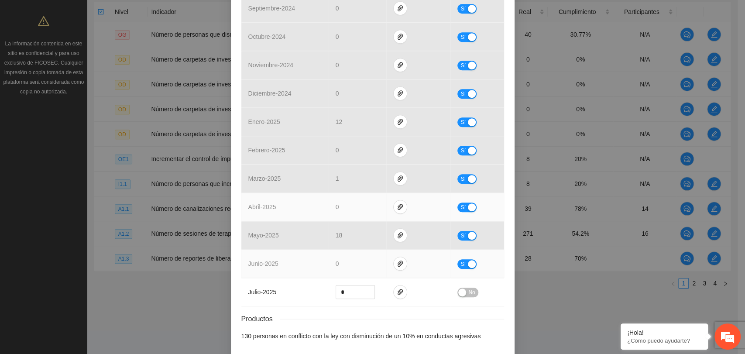
scroll to position [318, 0]
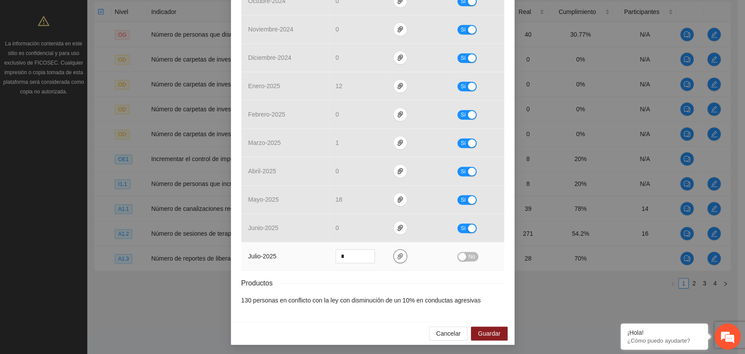
click at [397, 258] on icon "paper-clip" at bounding box center [400, 256] width 7 height 7
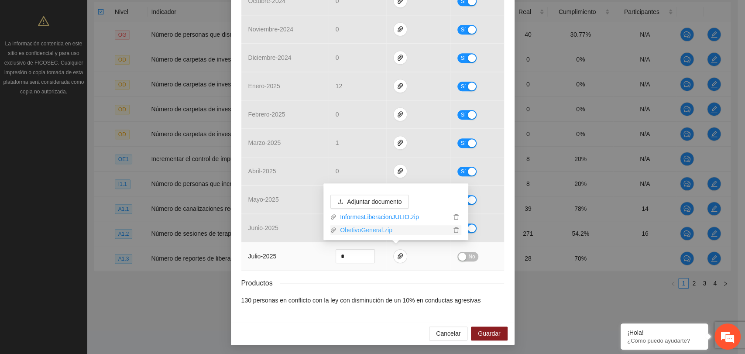
click at [386, 230] on link "ObetivoGeneral.zip" at bounding box center [394, 230] width 114 height 10
click at [458, 282] on div "Productos" at bounding box center [372, 283] width 263 height 11
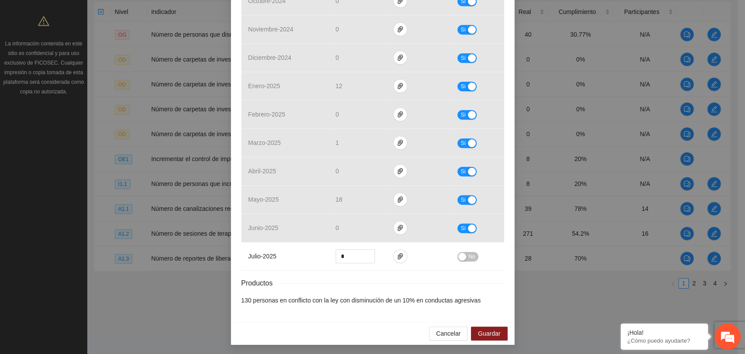
scroll to position [0, 0]
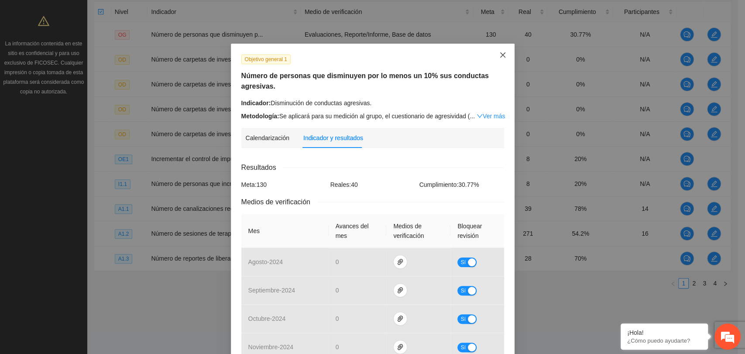
click at [499, 56] on icon "close" at bounding box center [502, 55] width 7 height 7
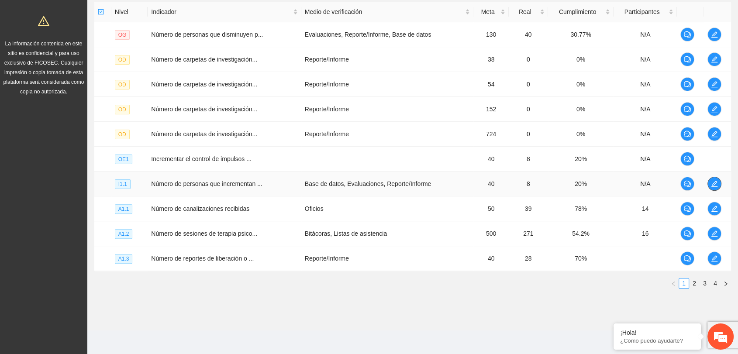
click at [713, 182] on icon "edit" at bounding box center [714, 183] width 7 height 7
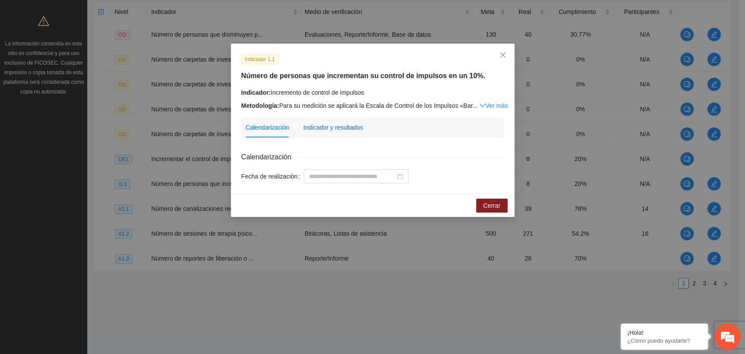
click at [317, 130] on div "Indicador y resultados" at bounding box center [333, 128] width 60 height 10
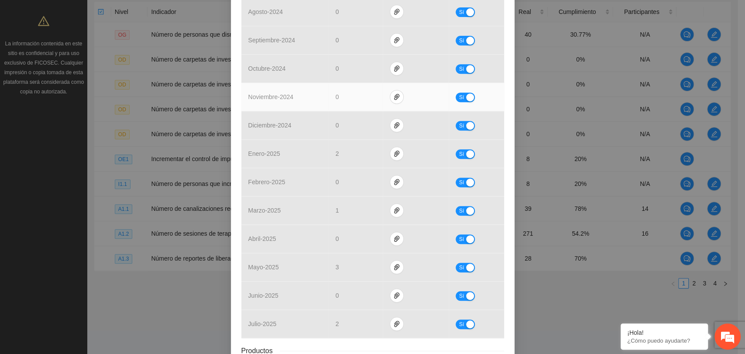
scroll to position [307, 0]
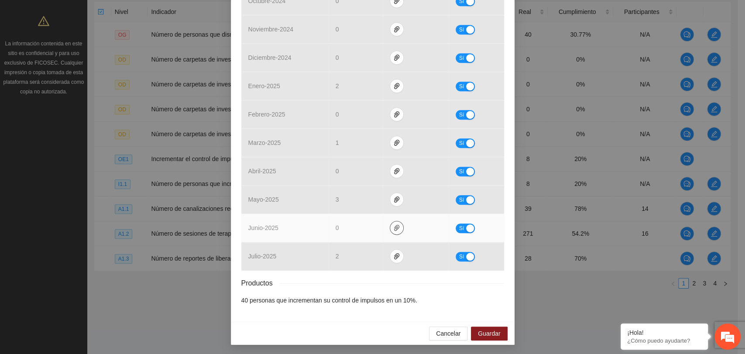
click at [393, 224] on icon "paper-clip" at bounding box center [396, 227] width 7 height 7
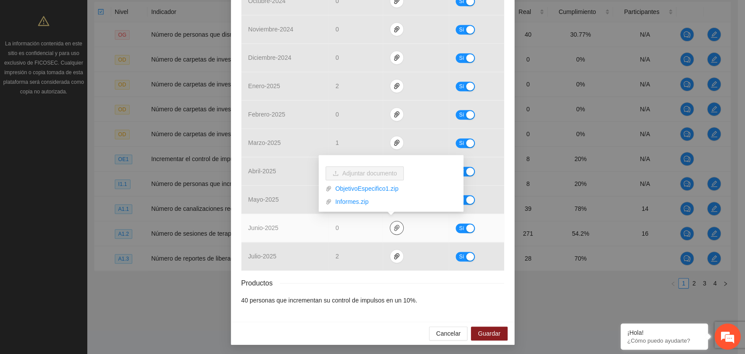
click at [394, 227] on icon "paper-clip" at bounding box center [396, 228] width 5 height 6
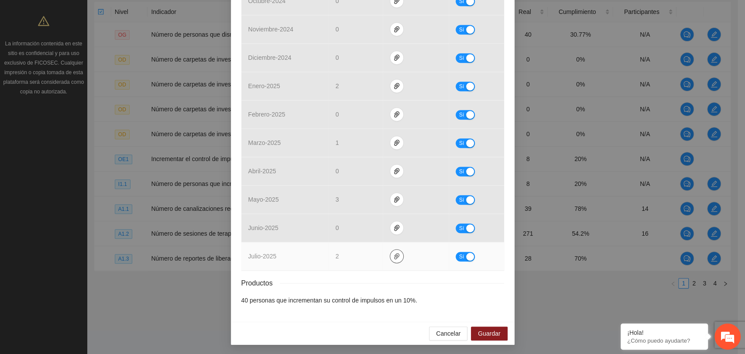
click at [393, 254] on icon "paper-clip" at bounding box center [396, 256] width 7 height 7
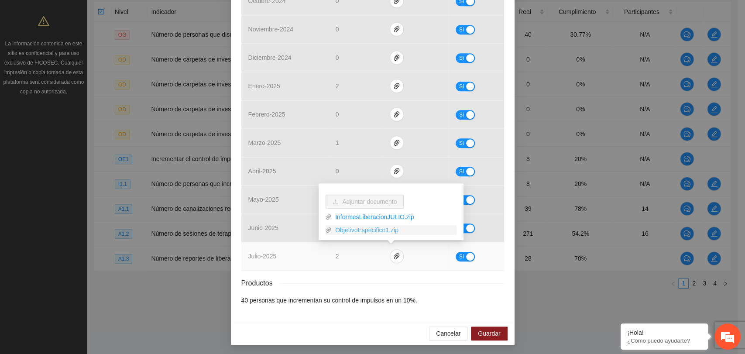
click at [370, 229] on link "ObjetivoEspecifico1.zip" at bounding box center [394, 230] width 125 height 10
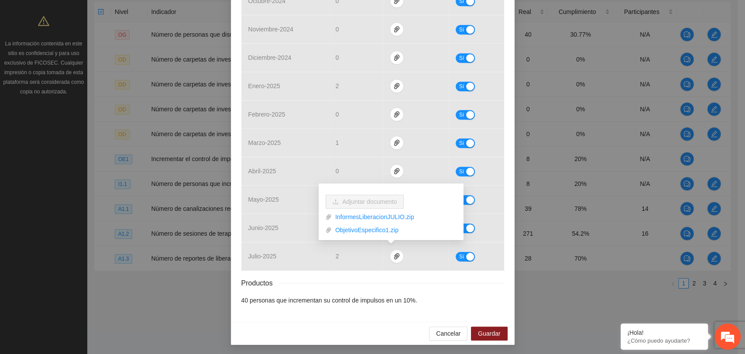
click at [376, 279] on div "Productos" at bounding box center [372, 283] width 263 height 11
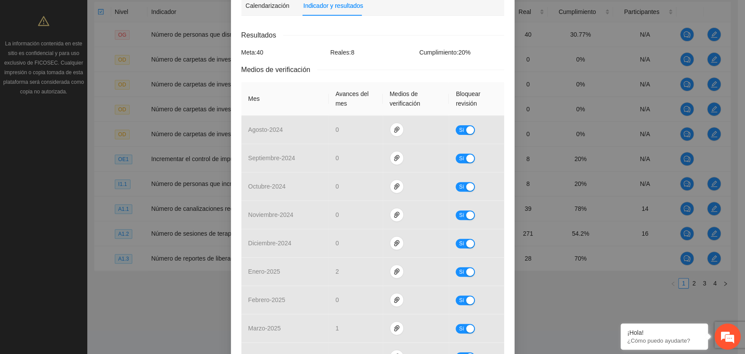
scroll to position [17, 0]
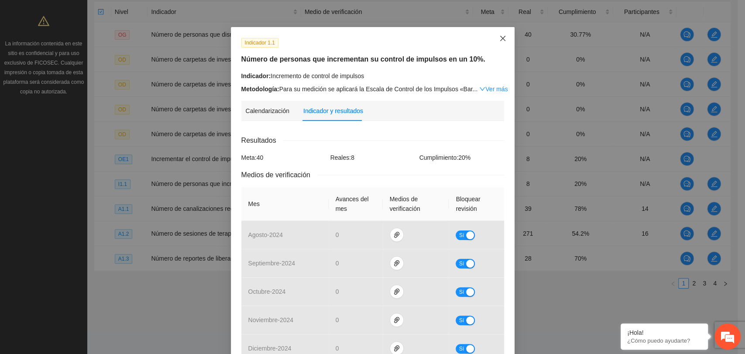
click at [499, 36] on icon "close" at bounding box center [502, 38] width 7 height 7
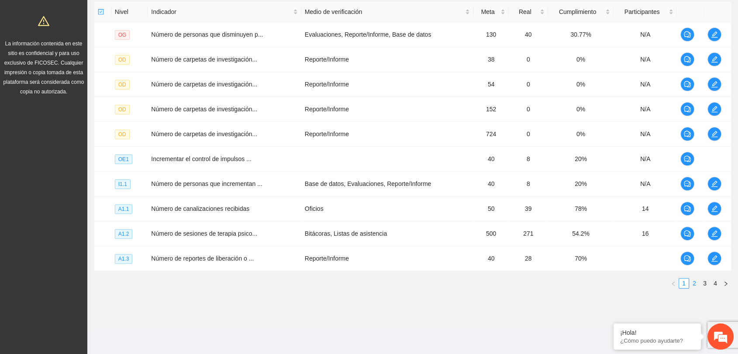
click at [696, 283] on link "2" at bounding box center [694, 284] width 10 height 10
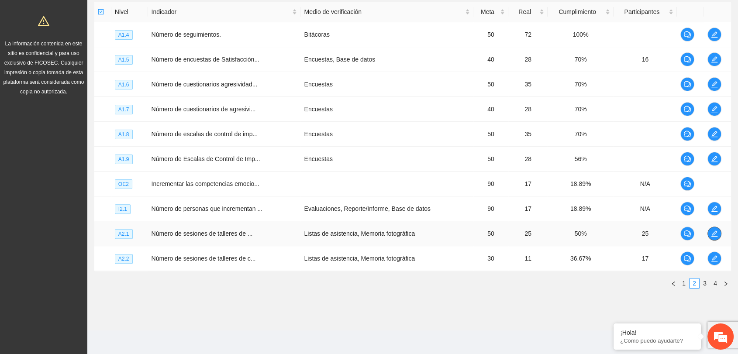
click at [714, 231] on icon "edit" at bounding box center [714, 233] width 7 height 7
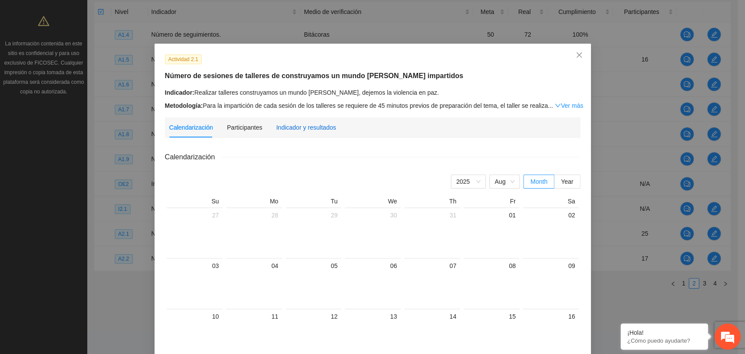
click at [291, 127] on div "Indicador y resultados" at bounding box center [306, 128] width 60 height 10
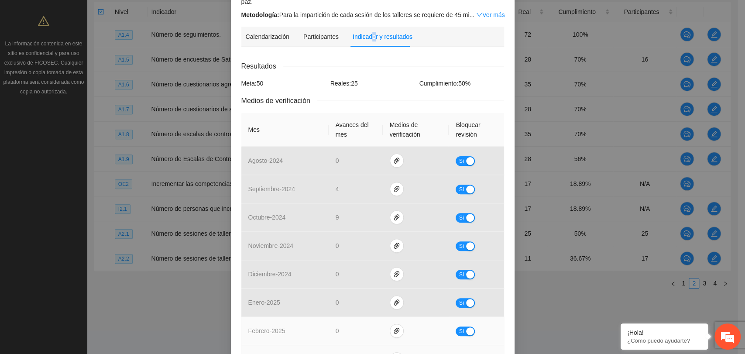
scroll to position [317, 0]
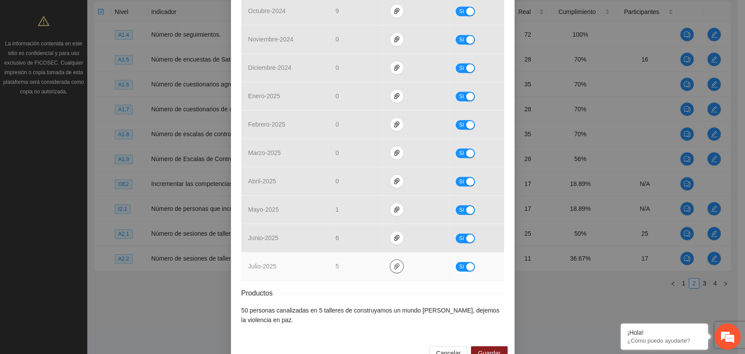
click at [393, 263] on icon "paper-clip" at bounding box center [396, 266] width 7 height 7
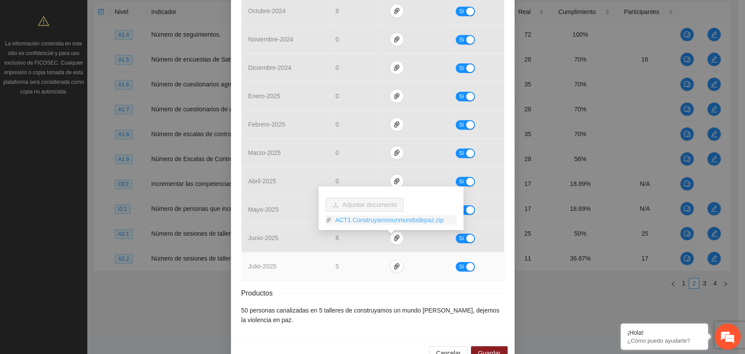
click at [361, 221] on link "ACT1 Construyamosunmundodepaz.zip" at bounding box center [394, 220] width 125 height 10
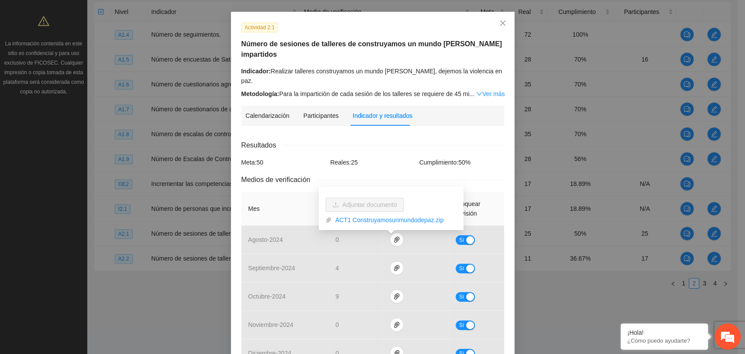
scroll to position [0, 0]
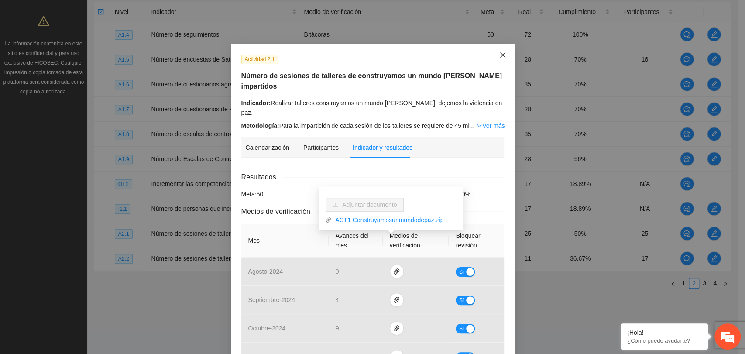
click at [499, 56] on icon "close" at bounding box center [502, 55] width 7 height 7
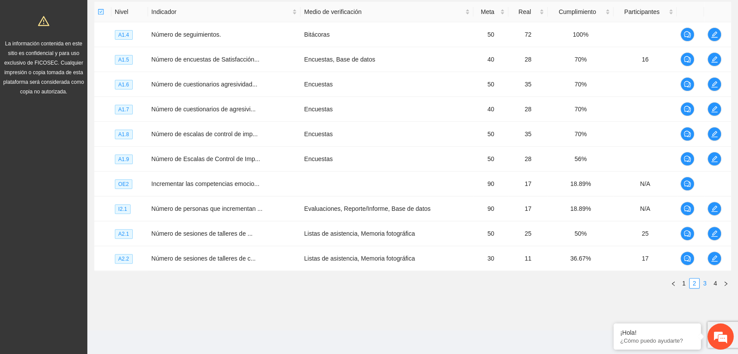
click at [704, 280] on link "3" at bounding box center [705, 284] width 10 height 10
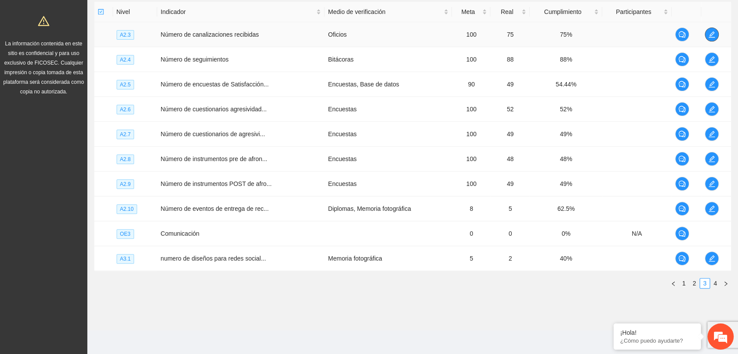
click at [712, 38] on button "button" at bounding box center [712, 35] width 14 height 14
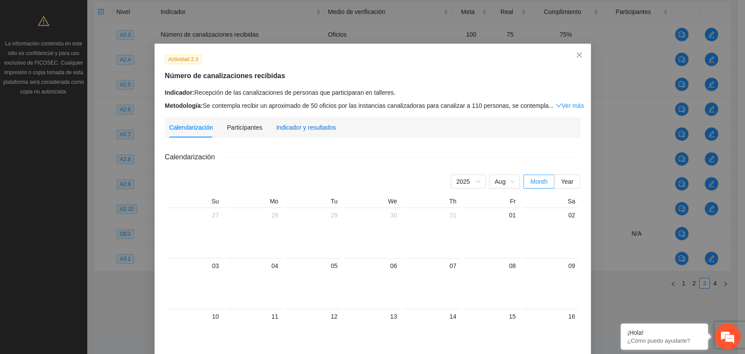
click at [305, 127] on div "Indicador y resultados" at bounding box center [306, 128] width 60 height 10
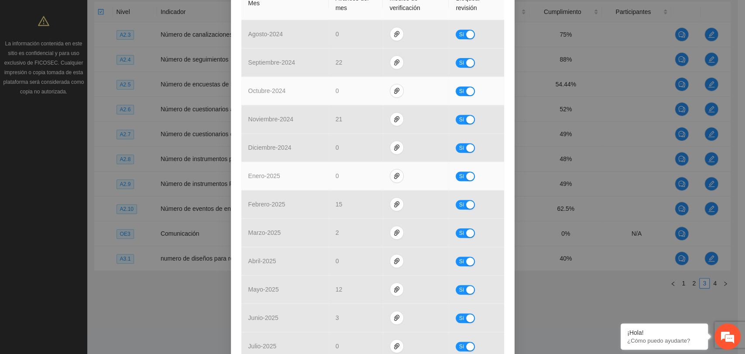
scroll to position [242, 0]
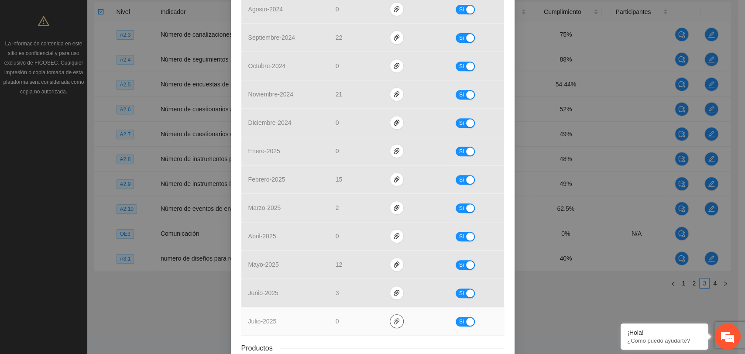
click at [394, 323] on icon "paper-clip" at bounding box center [396, 321] width 7 height 7
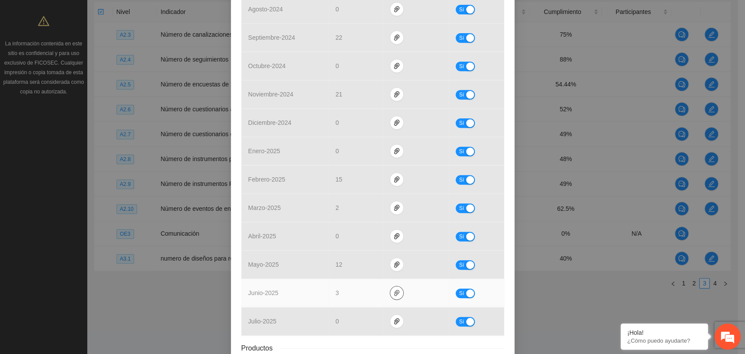
click at [393, 290] on icon "paper-clip" at bounding box center [396, 292] width 7 height 7
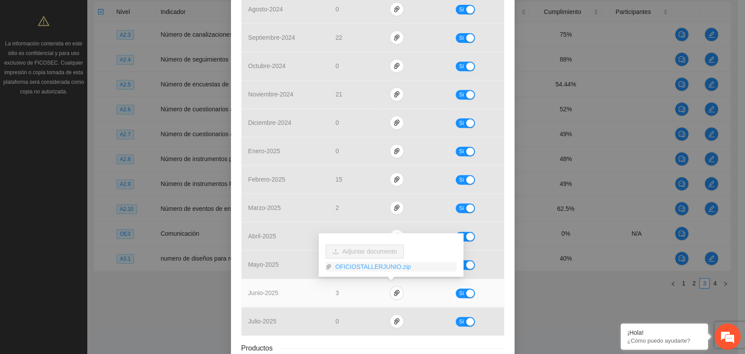
click at [365, 269] on link "OFICIOSTALLERJUNIO.zip" at bounding box center [394, 267] width 125 height 10
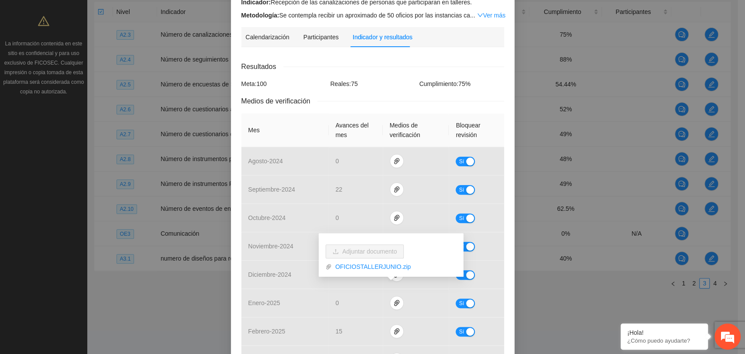
scroll to position [0, 0]
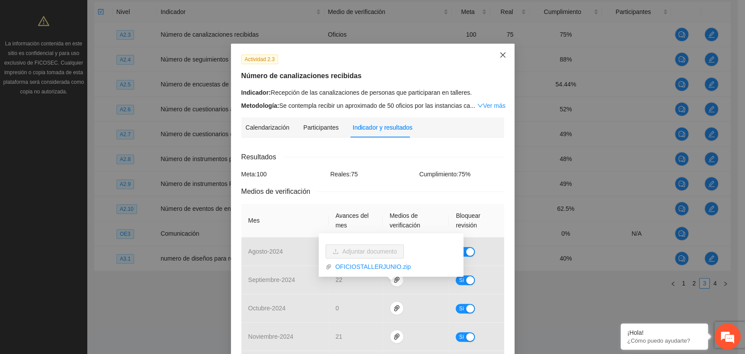
click at [493, 56] on span "Close" at bounding box center [503, 56] width 24 height 24
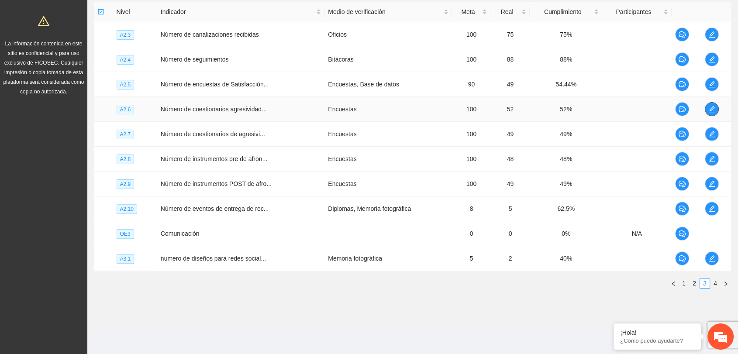
click at [713, 107] on icon "edit" at bounding box center [712, 109] width 6 height 6
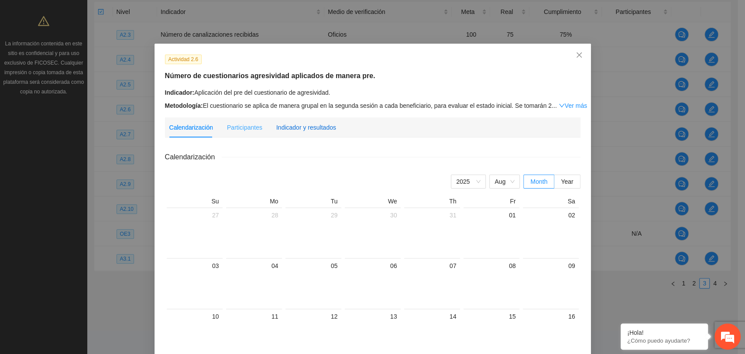
click at [313, 131] on div "Indicador y resultados" at bounding box center [306, 128] width 60 height 10
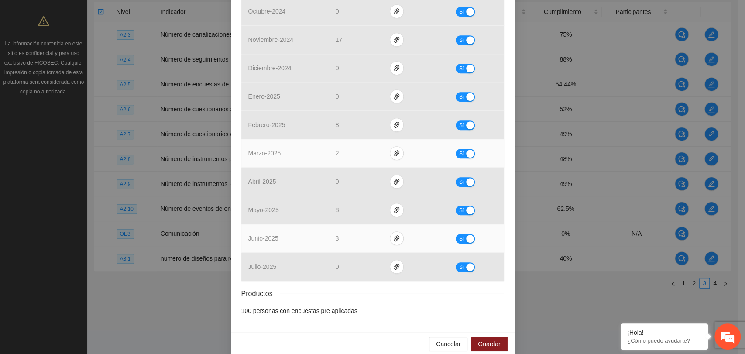
scroll to position [307, 0]
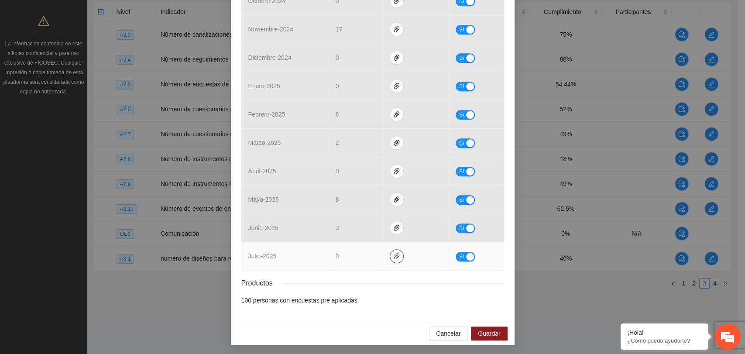
click at [395, 253] on icon "paper-clip" at bounding box center [396, 256] width 7 height 7
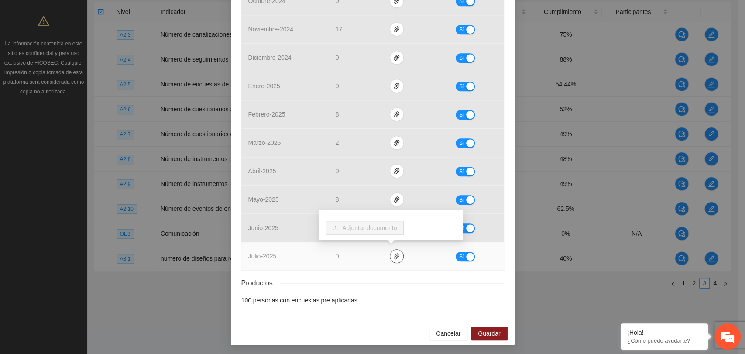
click at [394, 253] on icon "paper-clip" at bounding box center [396, 256] width 7 height 7
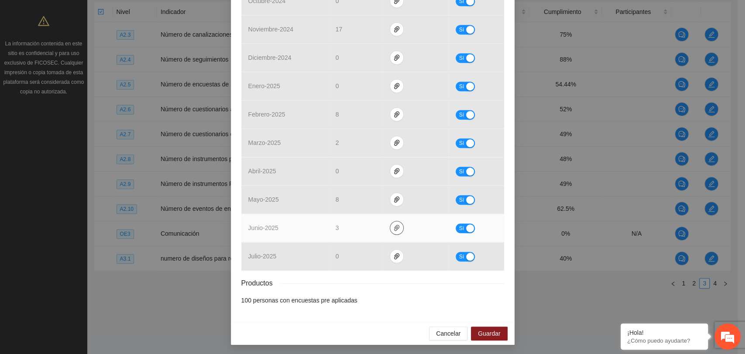
click at [390, 227] on span "paper-clip" at bounding box center [396, 227] width 13 height 7
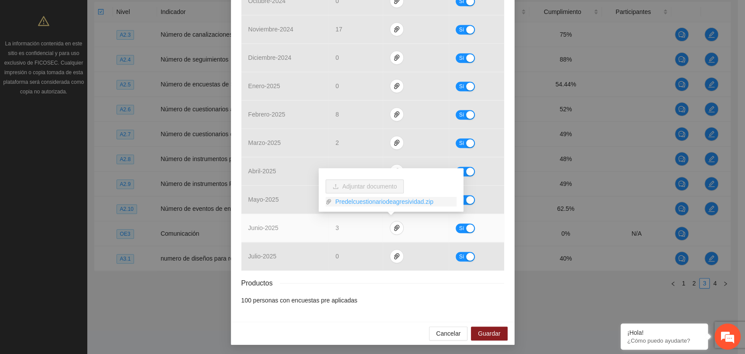
click at [346, 201] on link "Predelcuestionariodeagresividad.zip" at bounding box center [394, 202] width 125 height 10
click at [368, 203] on link "Predelcuestionariodeagresividad.zip" at bounding box center [394, 202] width 125 height 10
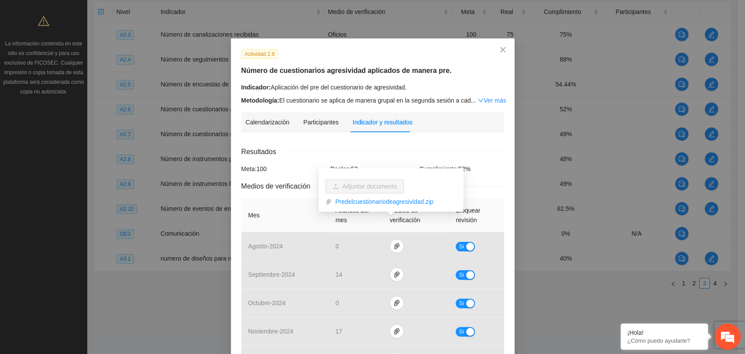
scroll to position [0, 0]
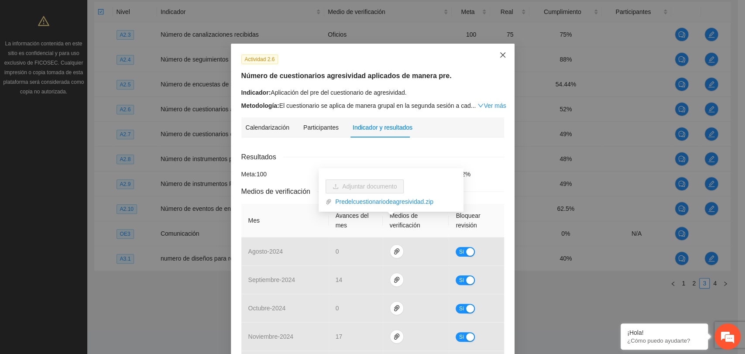
click at [499, 54] on icon "close" at bounding box center [502, 55] width 7 height 7
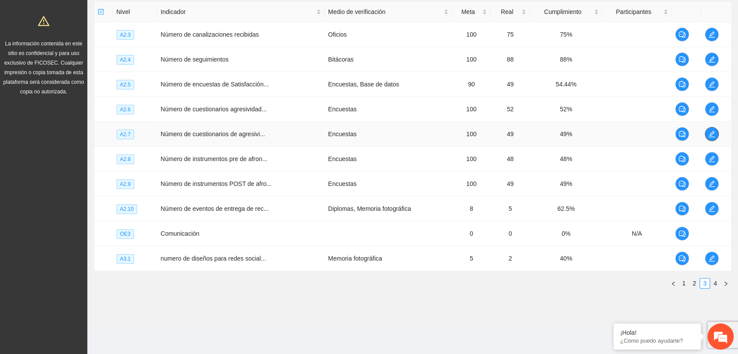
click at [711, 132] on icon "edit" at bounding box center [711, 134] width 7 height 7
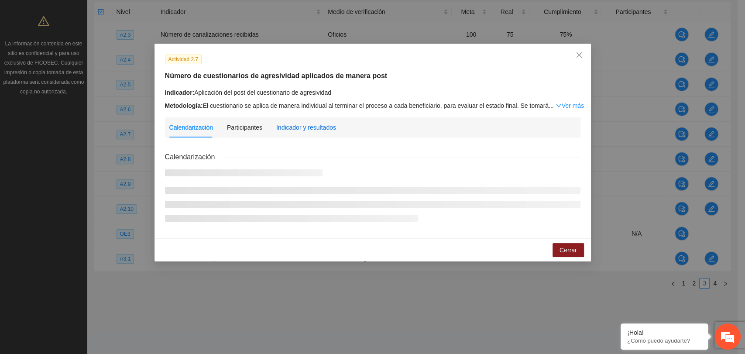
click at [303, 126] on div "Indicador y resultados" at bounding box center [306, 128] width 60 height 10
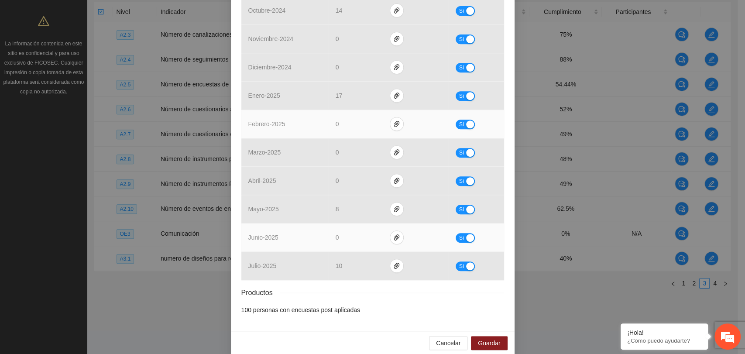
scroll to position [251, 0]
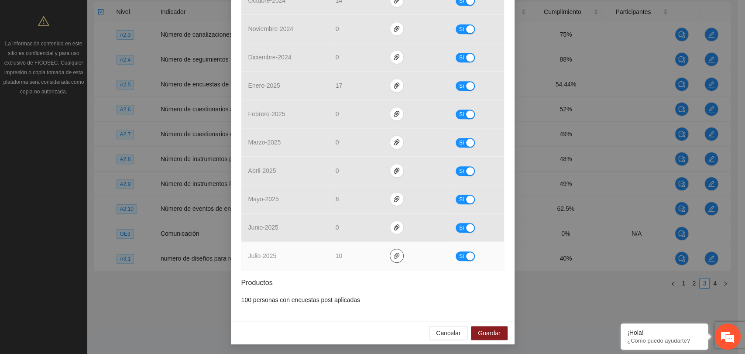
click at [393, 252] on icon "paper-clip" at bounding box center [396, 255] width 7 height 7
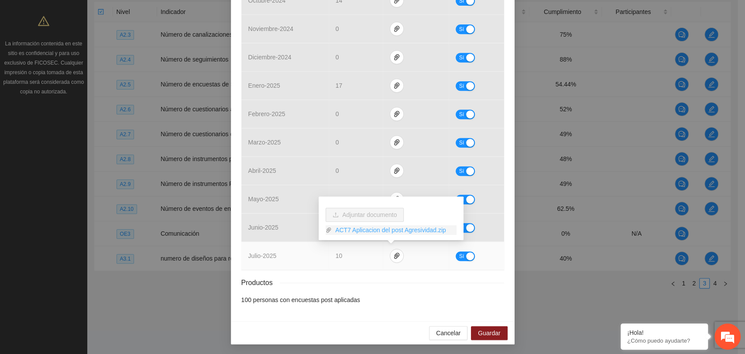
click at [361, 229] on link "ACT7 Aplicacion del post Agresividad.zip" at bounding box center [394, 230] width 125 height 10
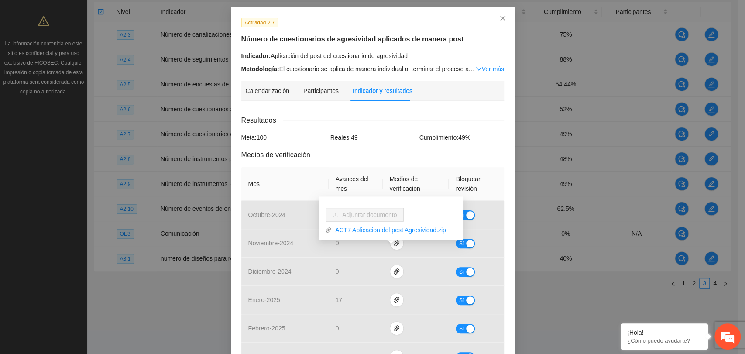
scroll to position [0, 0]
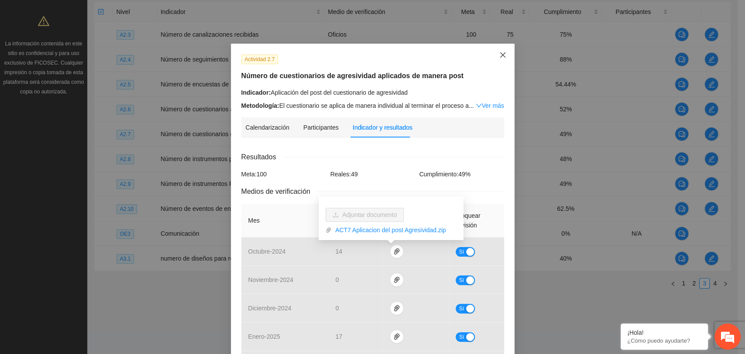
click at [499, 53] on icon "close" at bounding box center [502, 55] width 7 height 7
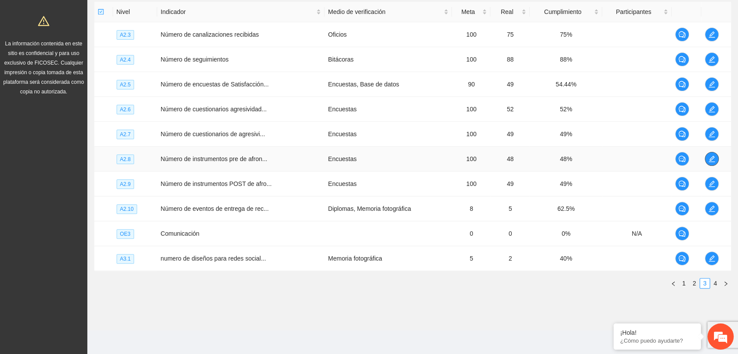
click at [710, 158] on icon "edit" at bounding box center [712, 159] width 6 height 6
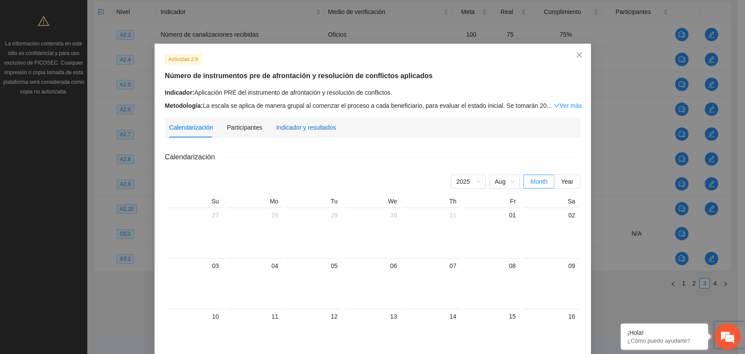
click at [315, 127] on div "Indicador y resultados" at bounding box center [306, 128] width 60 height 10
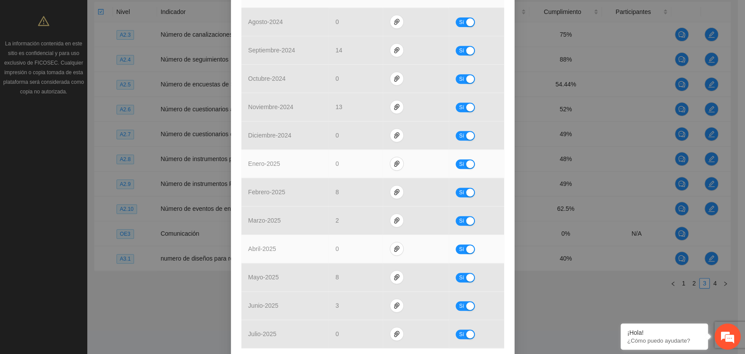
scroll to position [242, 0]
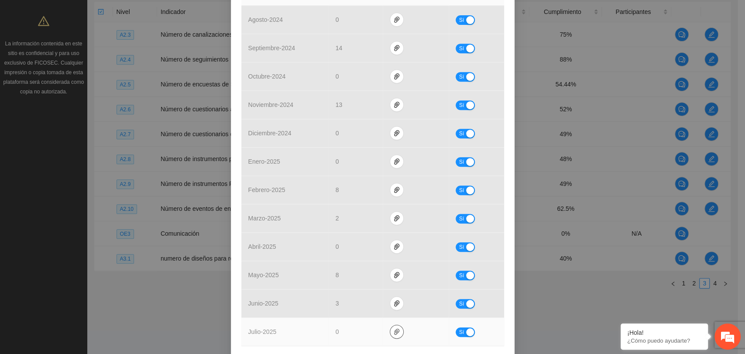
click at [393, 328] on icon "paper-clip" at bounding box center [396, 331] width 7 height 7
click at [393, 325] on button "button" at bounding box center [397, 332] width 14 height 14
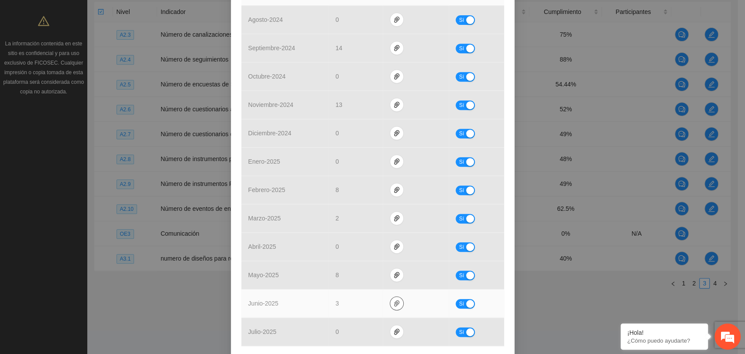
click at [393, 300] on icon "paper-clip" at bounding box center [396, 303] width 7 height 7
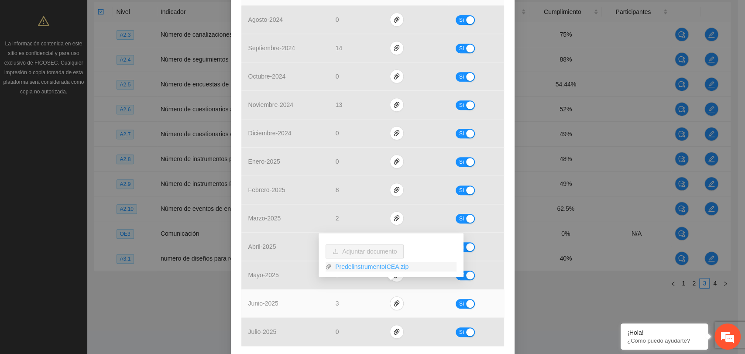
click at [344, 264] on link "PredelinstrumentoICEA.zip" at bounding box center [394, 267] width 125 height 10
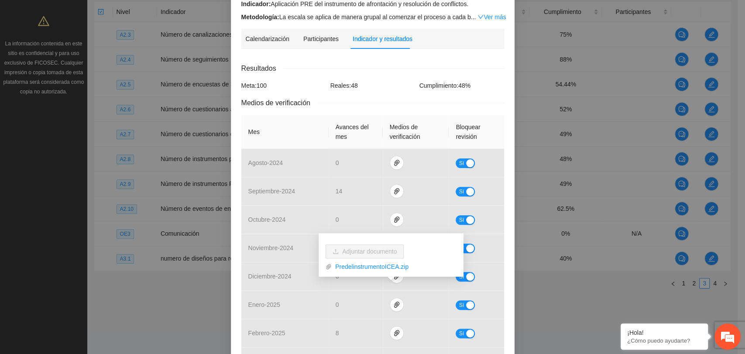
scroll to position [0, 0]
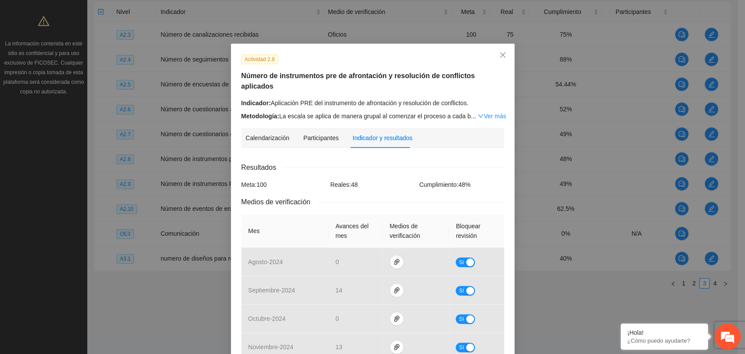
drag, startPoint x: 496, startPoint y: 56, endPoint x: 488, endPoint y: 78, distance: 23.2
click at [499, 57] on icon "close" at bounding box center [502, 55] width 7 height 7
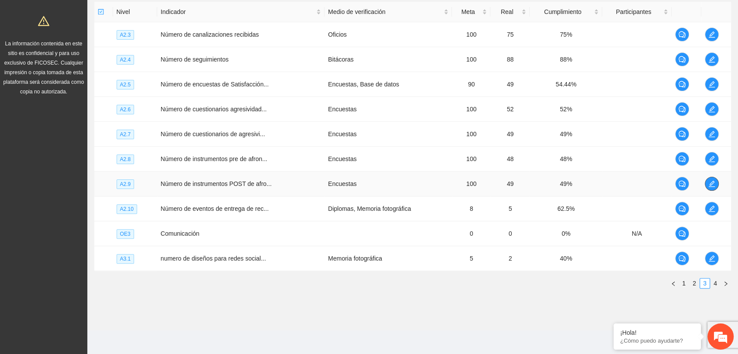
click at [713, 182] on icon "edit" at bounding box center [711, 183] width 7 height 7
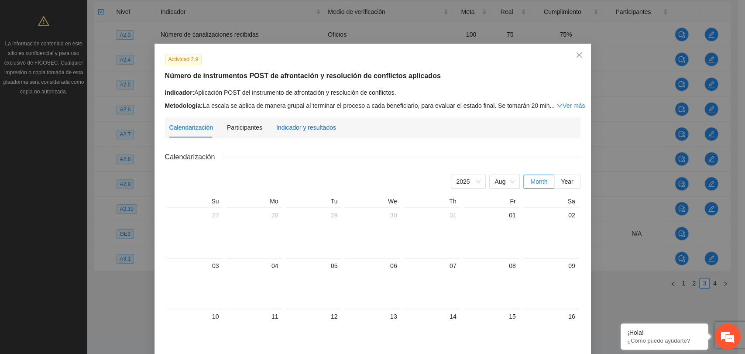
click at [280, 123] on div "Indicador y resultados" at bounding box center [306, 128] width 60 height 10
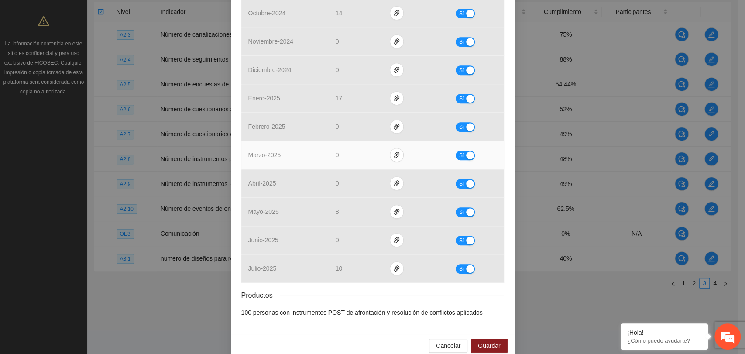
scroll to position [251, 0]
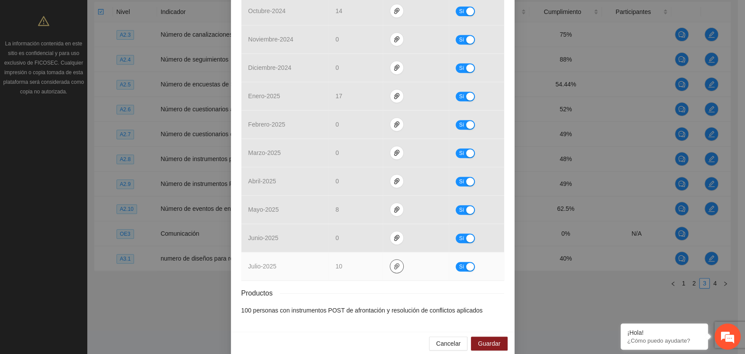
drag, startPoint x: 396, startPoint y: 254, endPoint x: 383, endPoint y: 254, distance: 13.1
click at [395, 263] on span "paper-clip" at bounding box center [396, 266] width 13 height 7
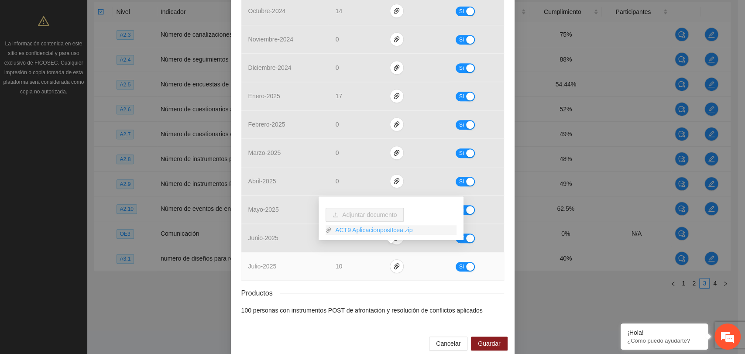
click at [362, 231] on link "ACT9 AplicacionpostIcea.zip" at bounding box center [394, 230] width 125 height 10
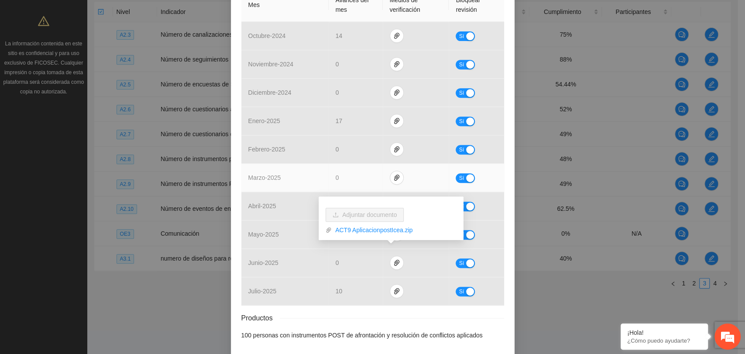
scroll to position [203, 0]
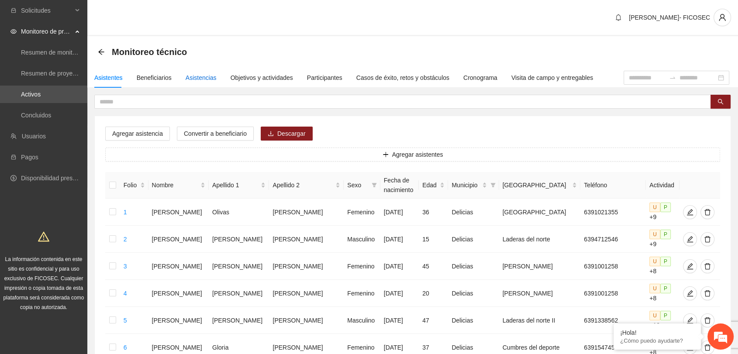
click at [199, 80] on div "Asistencias" at bounding box center [201, 78] width 31 height 10
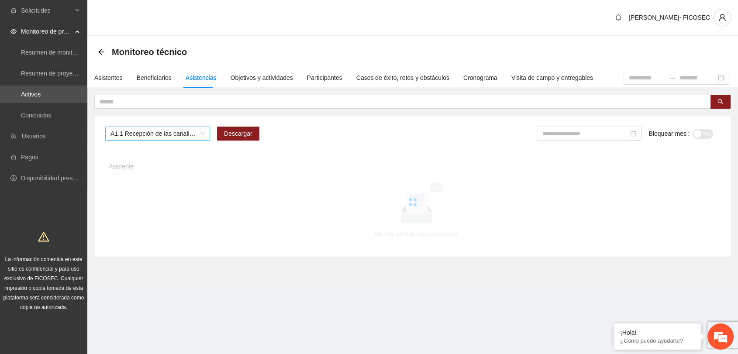
click at [178, 135] on span "A1.1 Recepción de las canalizaciones de personas que recibirán atención." at bounding box center [157, 133] width 94 height 13
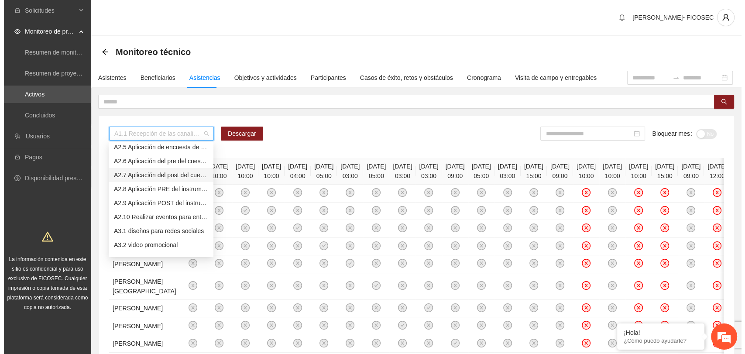
scroll to position [137, 0]
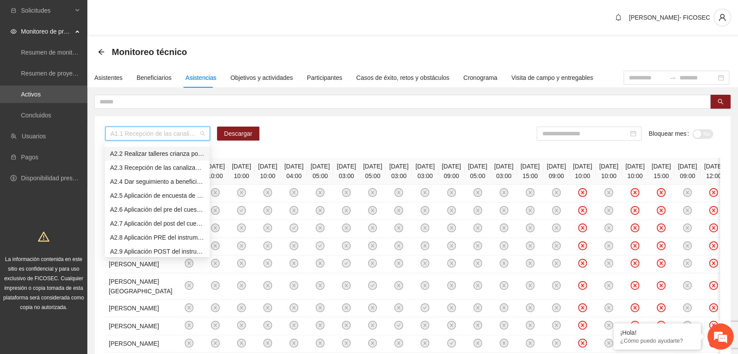
click at [137, 155] on div "A2.2 Realizar talleres crianza positiva" at bounding box center [157, 154] width 94 height 10
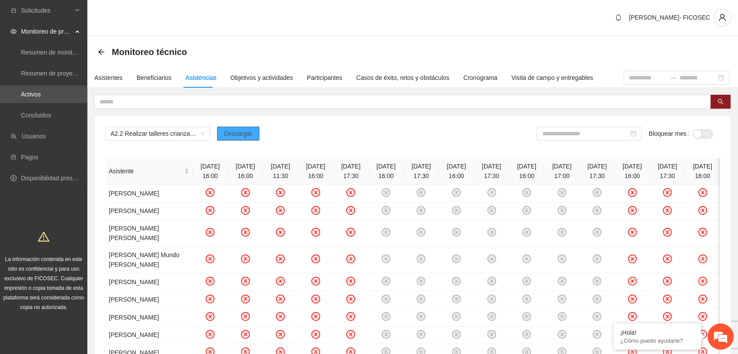
click at [234, 135] on span "Descargar" at bounding box center [238, 134] width 28 height 10
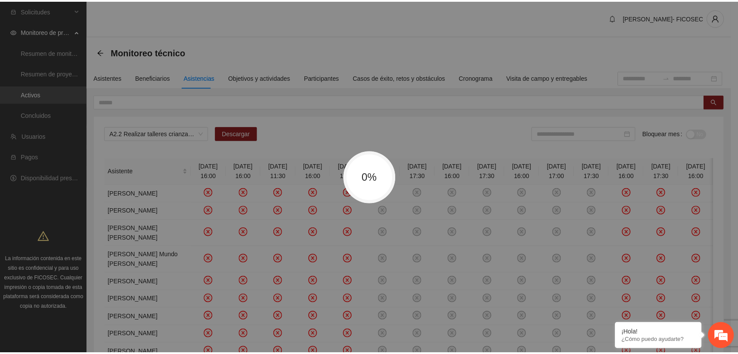
scroll to position [0, 0]
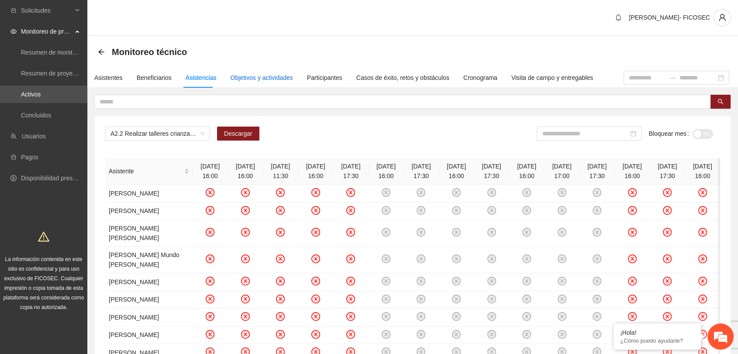
click at [251, 74] on div "Objetivos y actividades" at bounding box center [262, 78] width 62 height 10
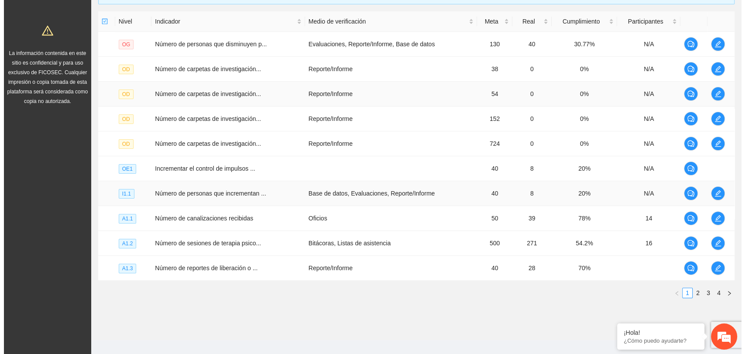
scroll to position [216, 0]
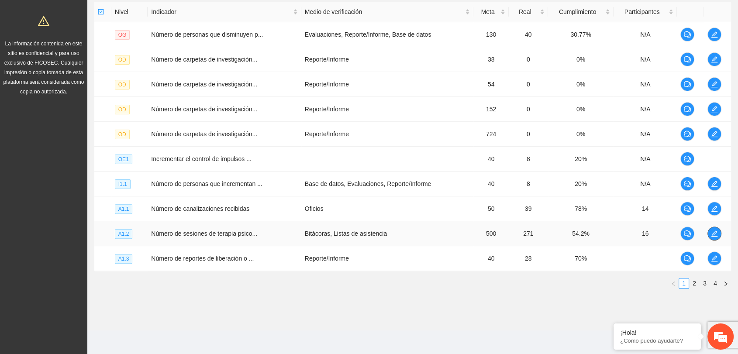
click at [714, 237] on button "button" at bounding box center [714, 234] width 14 height 14
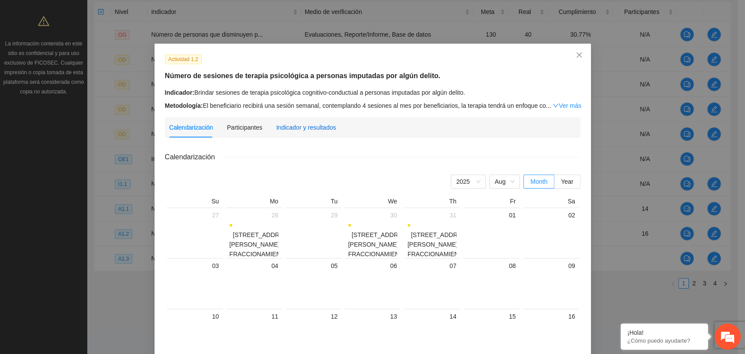
click at [279, 125] on div "Indicador y resultados" at bounding box center [306, 128] width 60 height 10
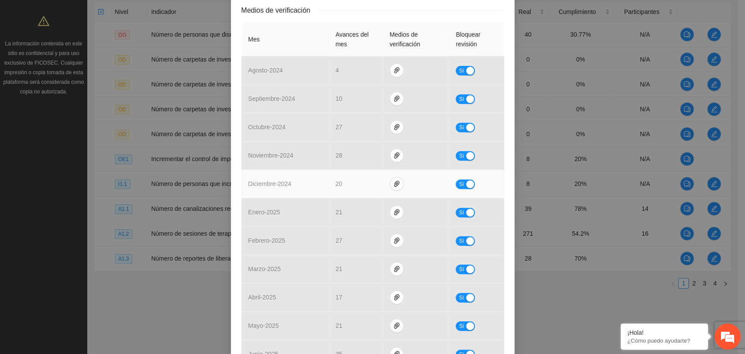
scroll to position [327, 0]
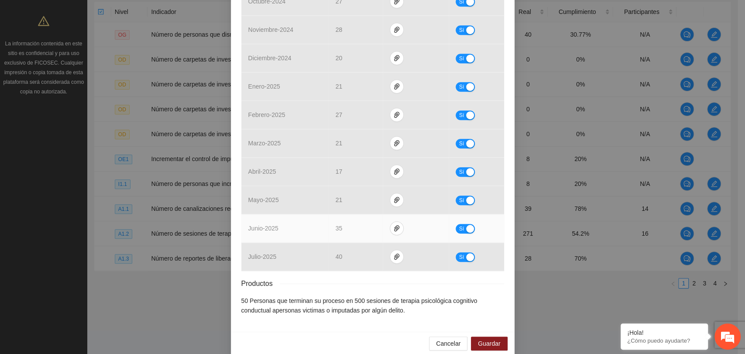
click at [329, 215] on td "35" at bounding box center [356, 228] width 54 height 28
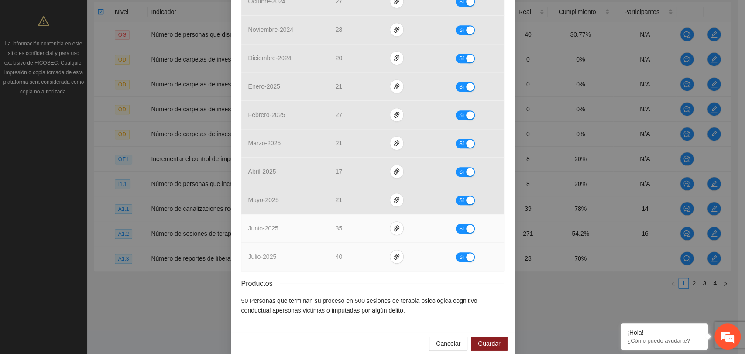
drag, startPoint x: 320, startPoint y: 238, endPoint x: 315, endPoint y: 203, distance: 35.8
click at [320, 243] on td "julio - 2025" at bounding box center [284, 257] width 87 height 28
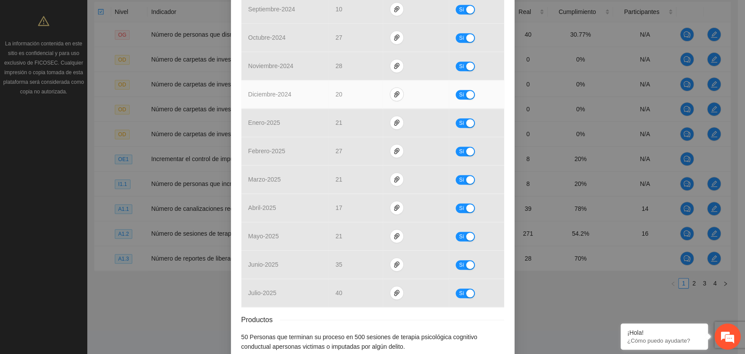
scroll to position [0, 0]
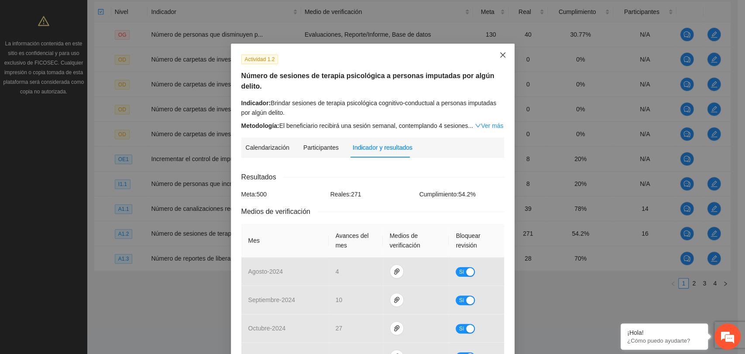
click at [499, 58] on icon "close" at bounding box center [502, 55] width 7 height 7
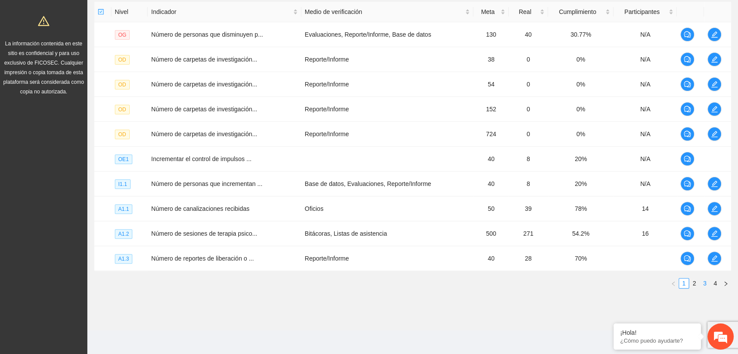
click at [701, 283] on link "3" at bounding box center [705, 284] width 10 height 10
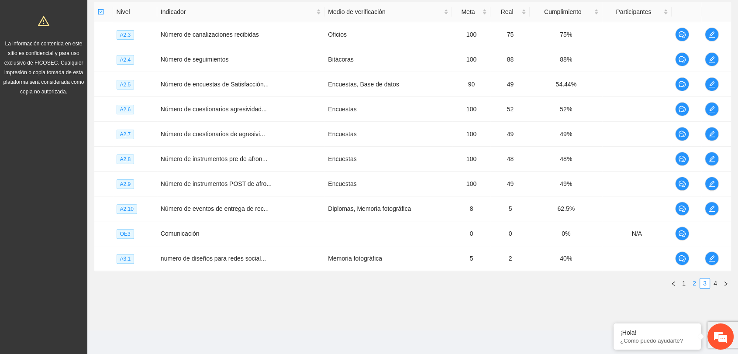
click at [692, 282] on link "2" at bounding box center [694, 284] width 10 height 10
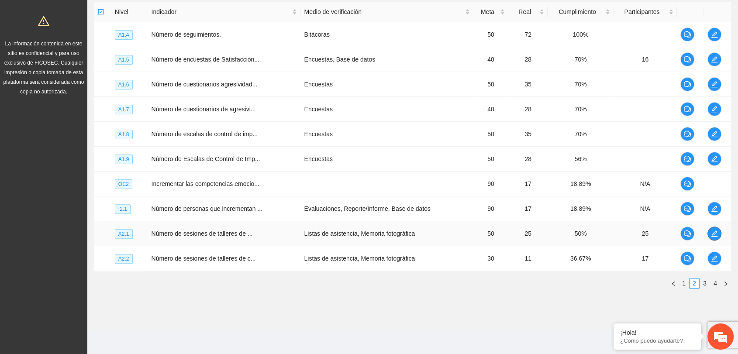
click at [715, 234] on icon "edit" at bounding box center [714, 233] width 7 height 7
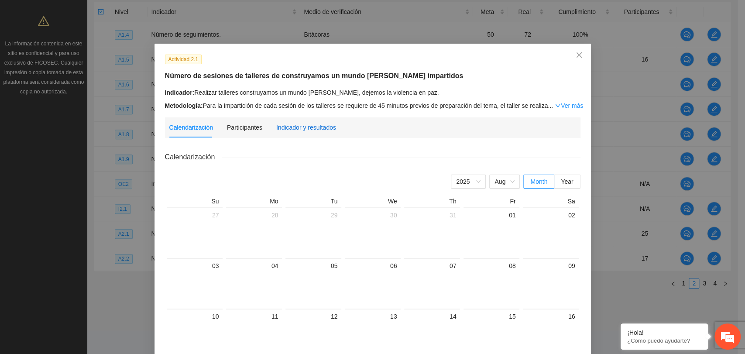
click at [307, 131] on div "Indicador y resultados" at bounding box center [306, 128] width 60 height 10
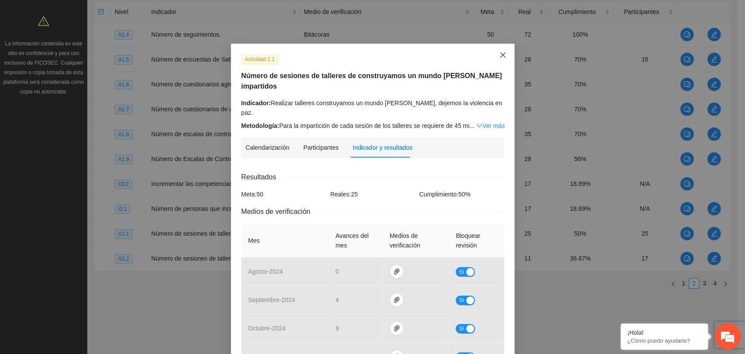
click at [499, 56] on icon "close" at bounding box center [502, 55] width 7 height 7
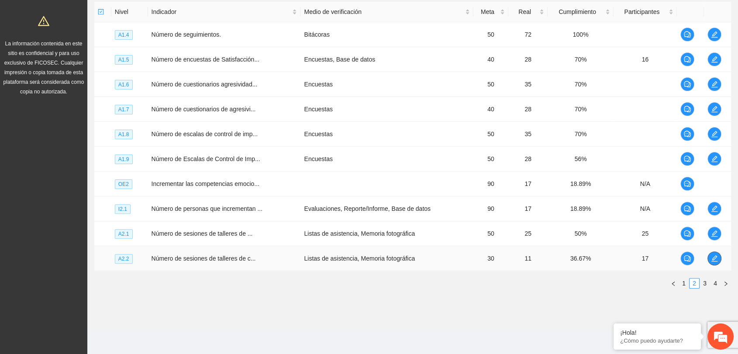
click at [714, 257] on icon "edit" at bounding box center [714, 258] width 7 height 7
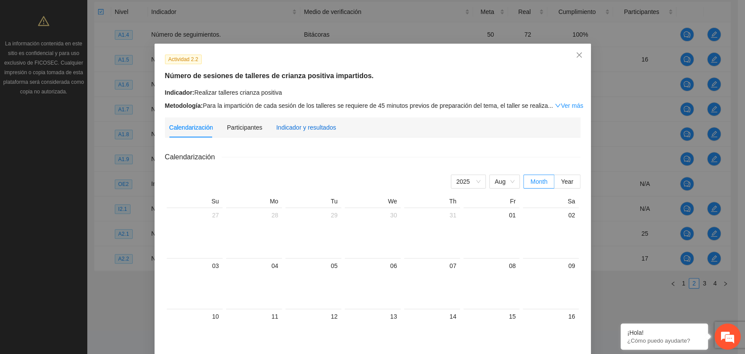
click at [291, 125] on div "Indicador y resultados" at bounding box center [306, 128] width 60 height 10
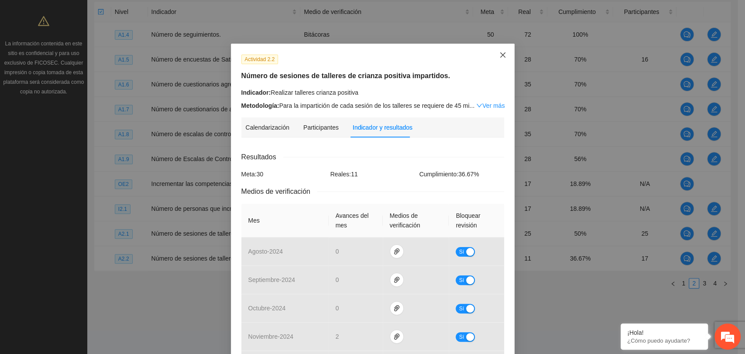
click at [499, 55] on icon "close" at bounding box center [502, 55] width 7 height 7
